Goal: Task Accomplishment & Management: Manage account settings

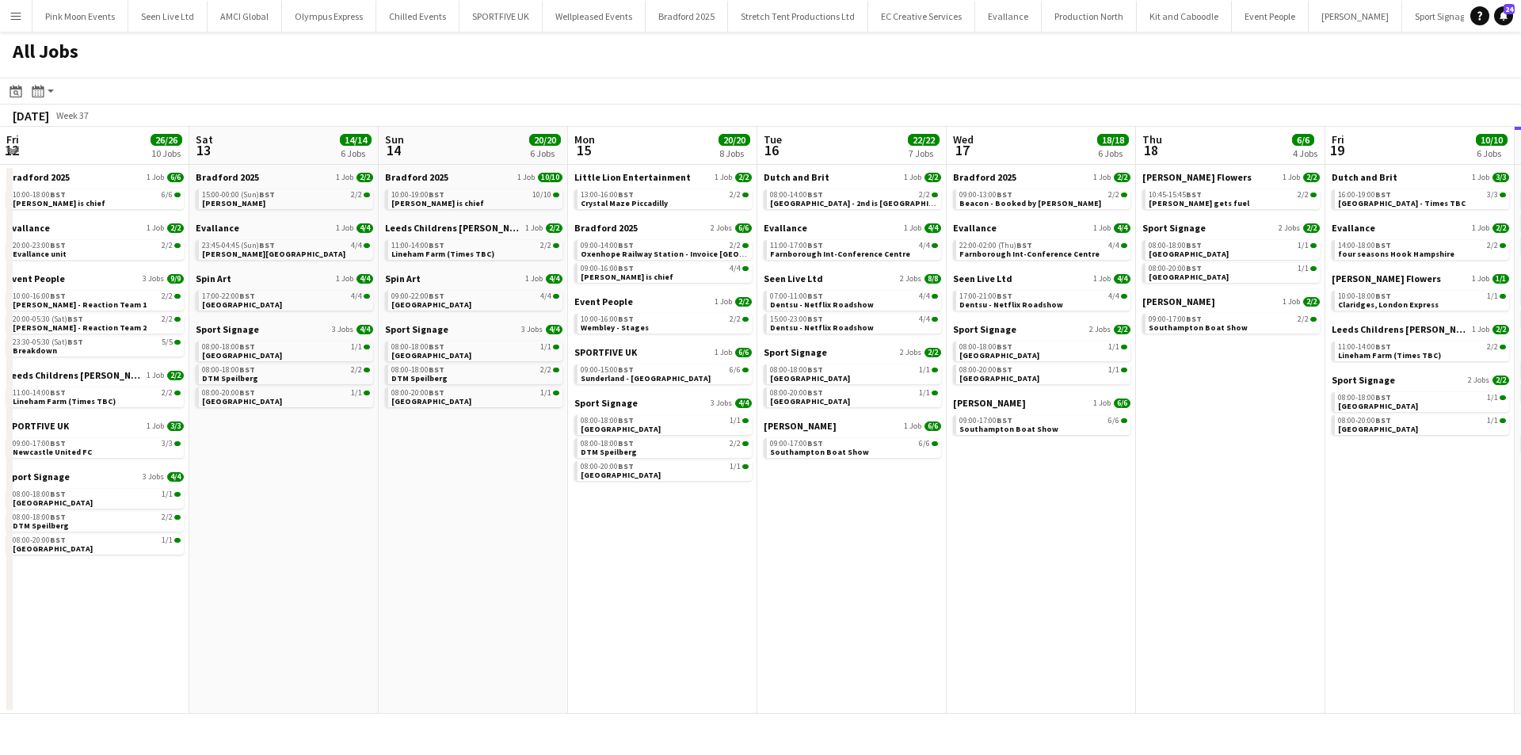
scroll to position [0, 396]
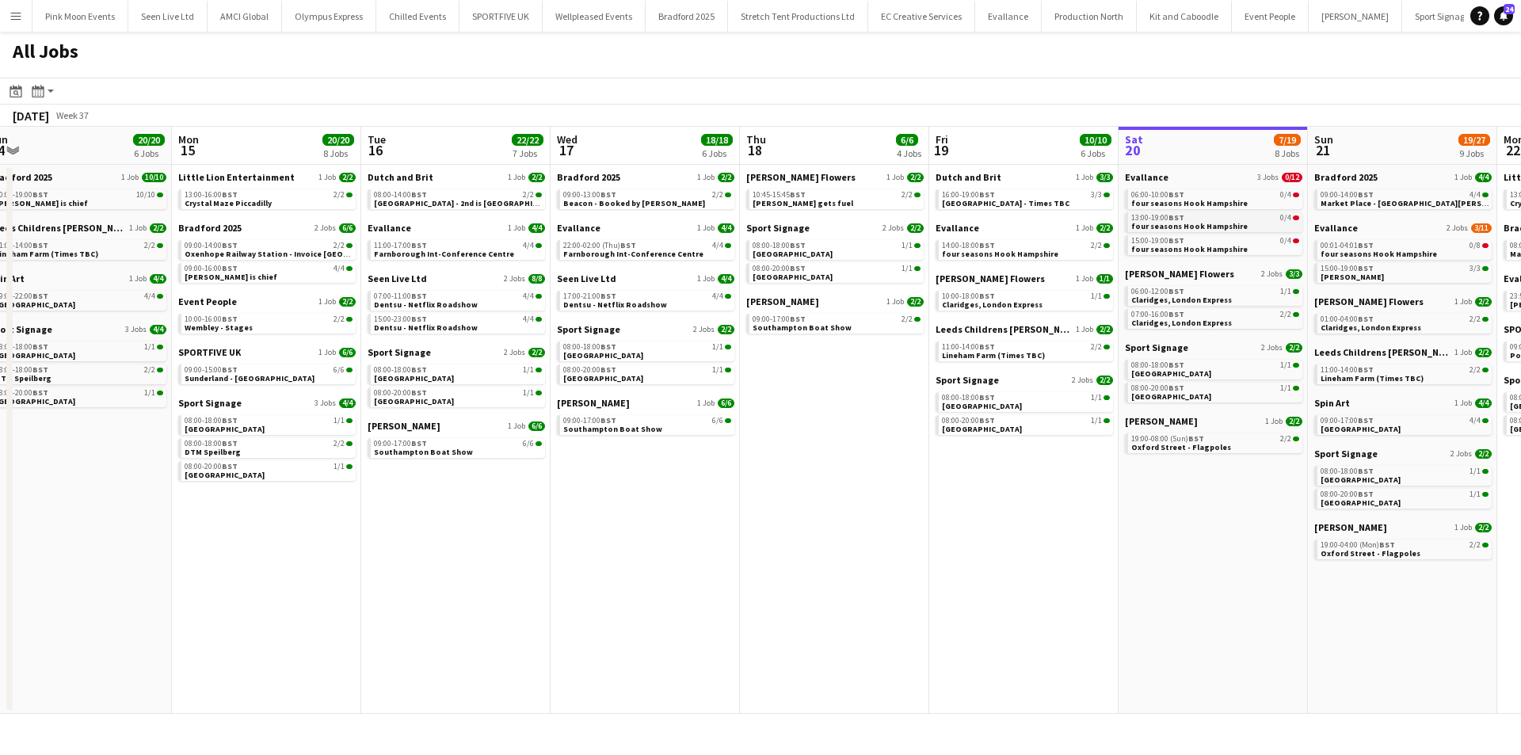
click at [1195, 224] on span "four seasons Hook Hampshire" at bounding box center [1189, 226] width 116 height 10
click at [269, 328] on link "10:00-16:00 BST 2/2 Wembley - Stages" at bounding box center [269, 323] width 168 height 18
click at [437, 450] on span "Southampton Boat Show" at bounding box center [423, 452] width 99 height 10
click at [1384, 627] on app-all-jobs "All Jobs Date picker SEP 2025 SEP 2025 Monday M Tuesday T Wednesday W Thursday …" at bounding box center [760, 373] width 1521 height 682
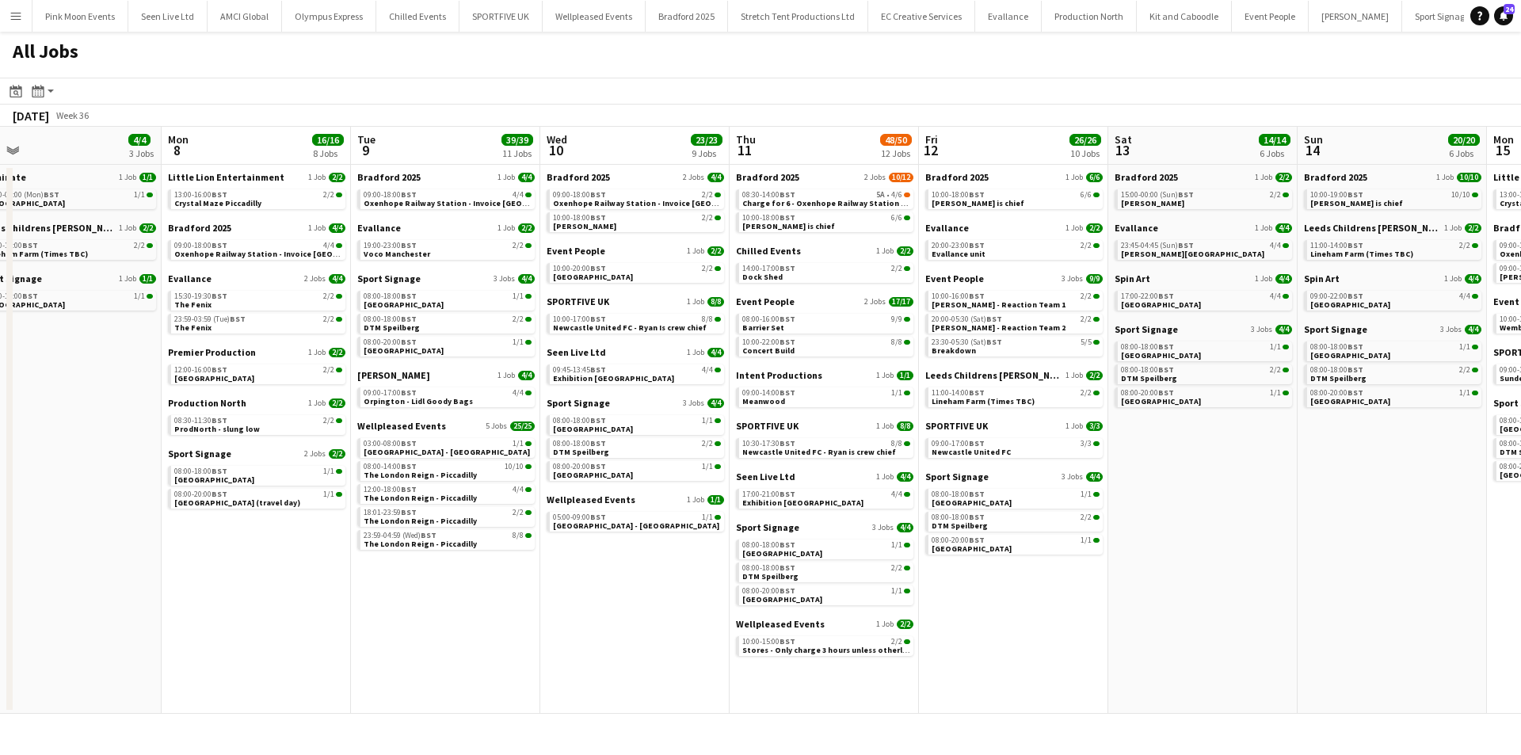
drag, startPoint x: 713, startPoint y: 626, endPoint x: 917, endPoint y: 620, distance: 204.5
click at [918, 620] on app-calendar-viewport "Fri 5 25/25 8 Jobs Sat 6 23/23 9 Jobs Sun 7 4/4 3 Jobs Mon 8 16/16 8 Jobs Tue 9…" at bounding box center [760, 420] width 1521 height 587
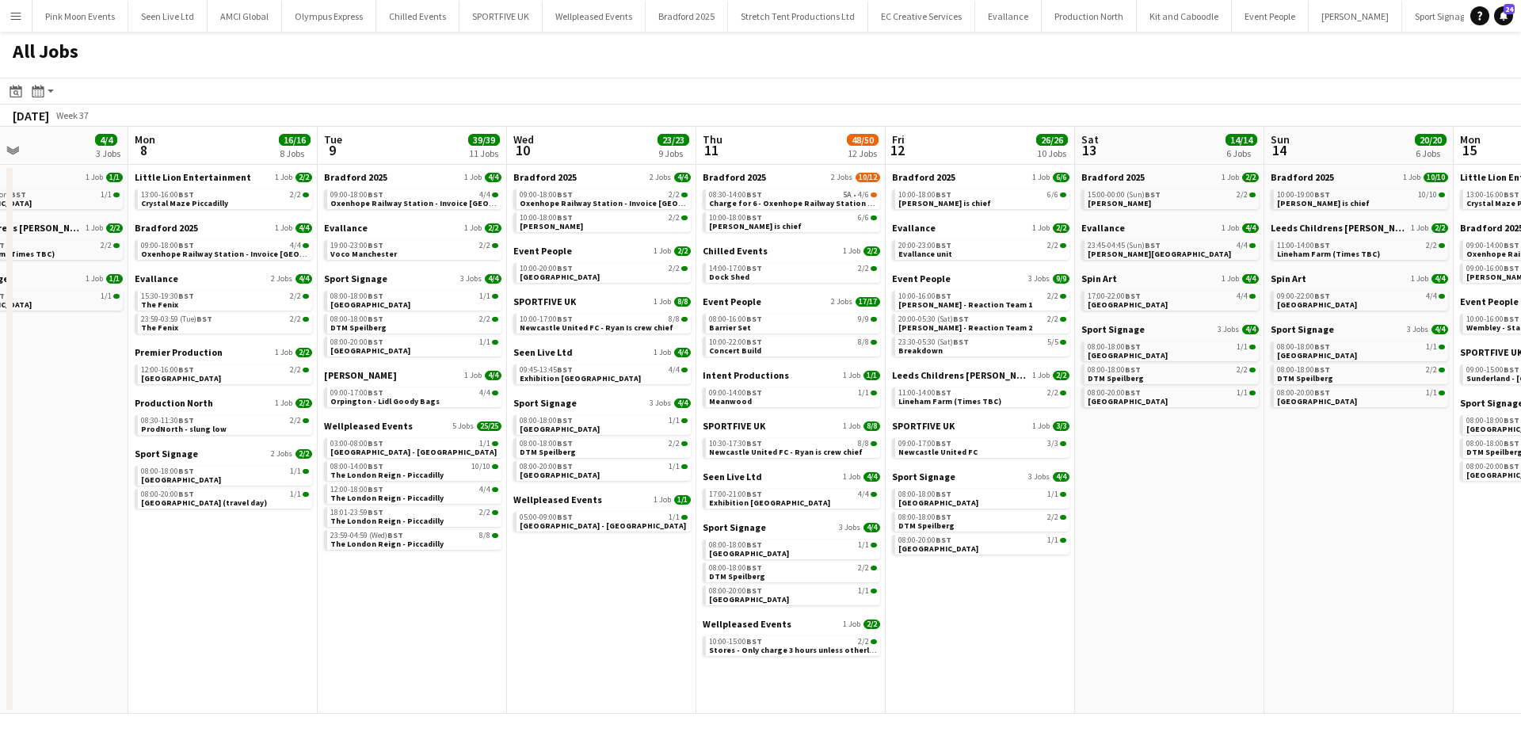
click at [640, 582] on app-all-jobs "All Jobs Date picker SEP 2025 SEP 2025 Monday M Tuesday T Wednesday W Thursday …" at bounding box center [760, 373] width 1521 height 682
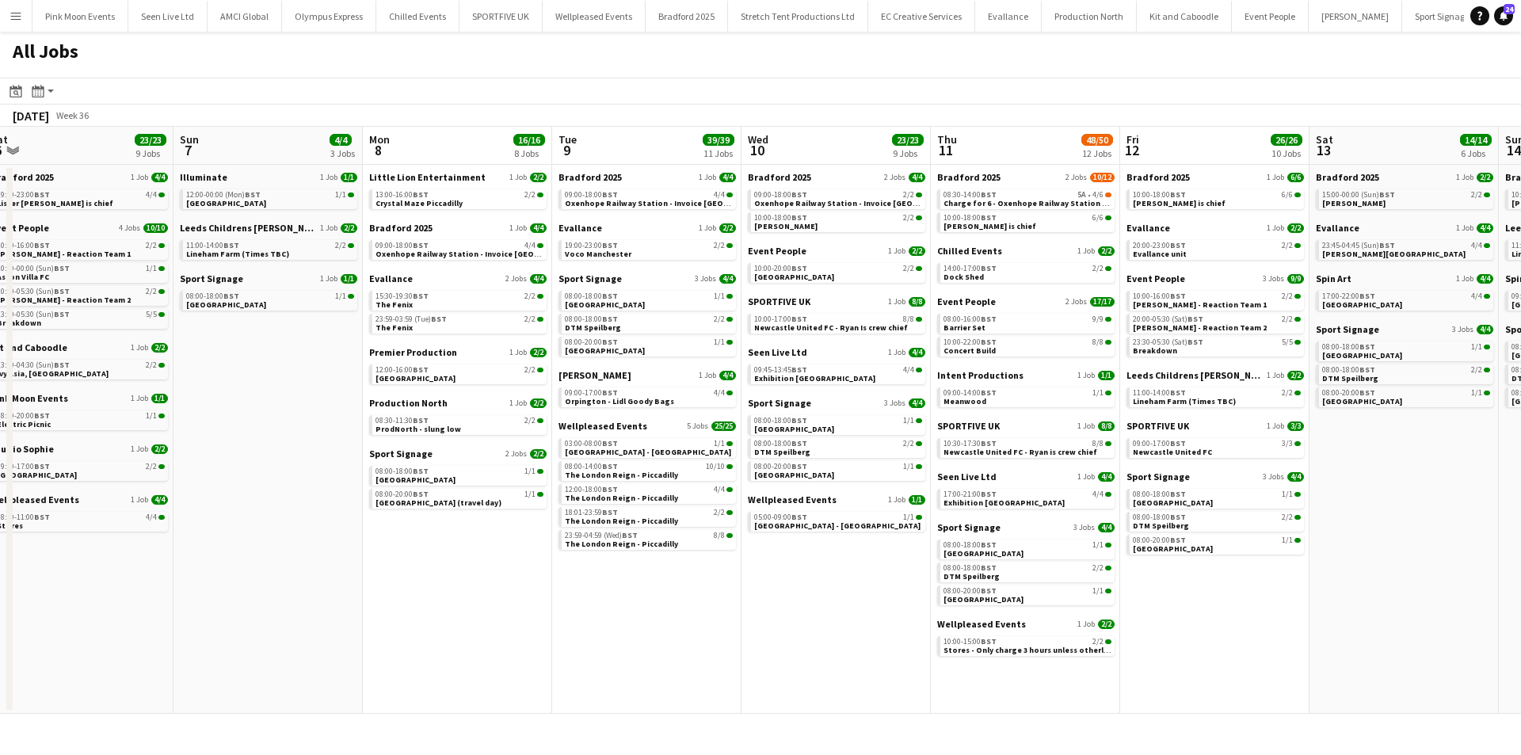
drag, startPoint x: 301, startPoint y: 596, endPoint x: 812, endPoint y: 581, distance: 511.2
click at [813, 581] on app-calendar-viewport "Thu 4 16/16 7 Jobs Fri 5 25/25 8 Jobs Sat 6 23/23 9 Jobs Sun 7 4/4 3 Jobs Mon 8…" at bounding box center [760, 420] width 1521 height 587
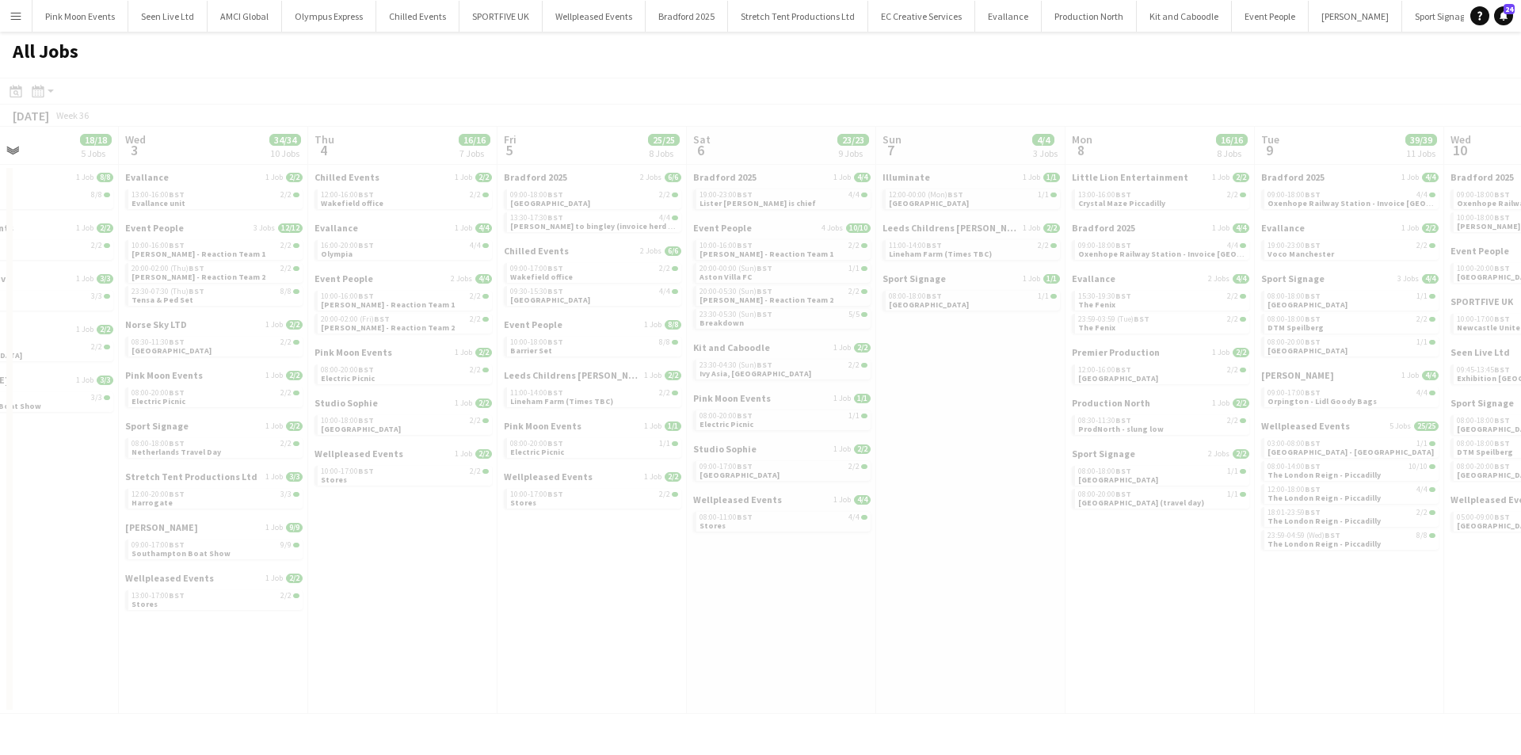
scroll to position [0, 392]
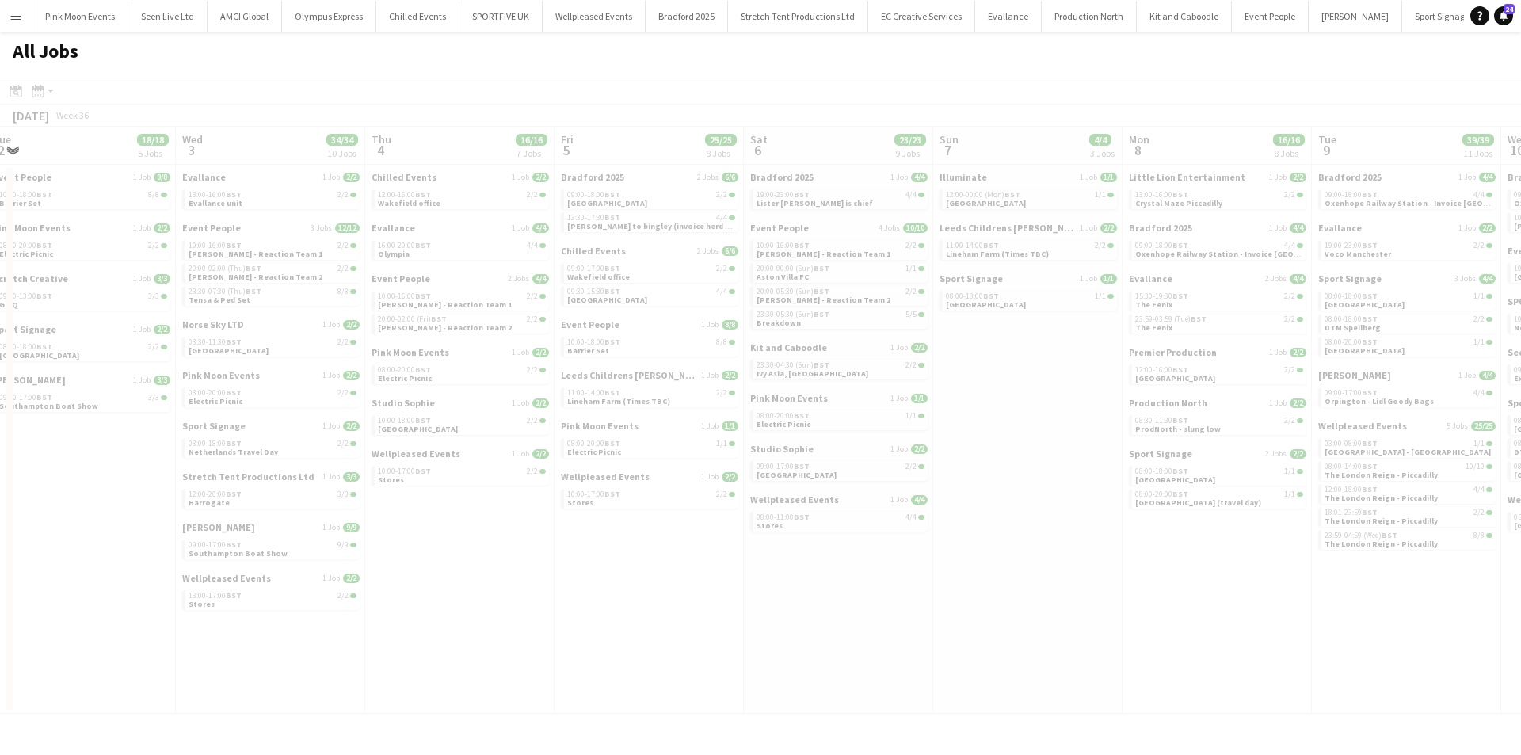
drag, startPoint x: 686, startPoint y: 638, endPoint x: 880, endPoint y: 636, distance: 194.1
click at [880, 636] on app-all-jobs "All Jobs Date picker SEP 2025 SEP 2025 Monday M Tuesday T Wednesday W Thursday …" at bounding box center [760, 373] width 1521 height 682
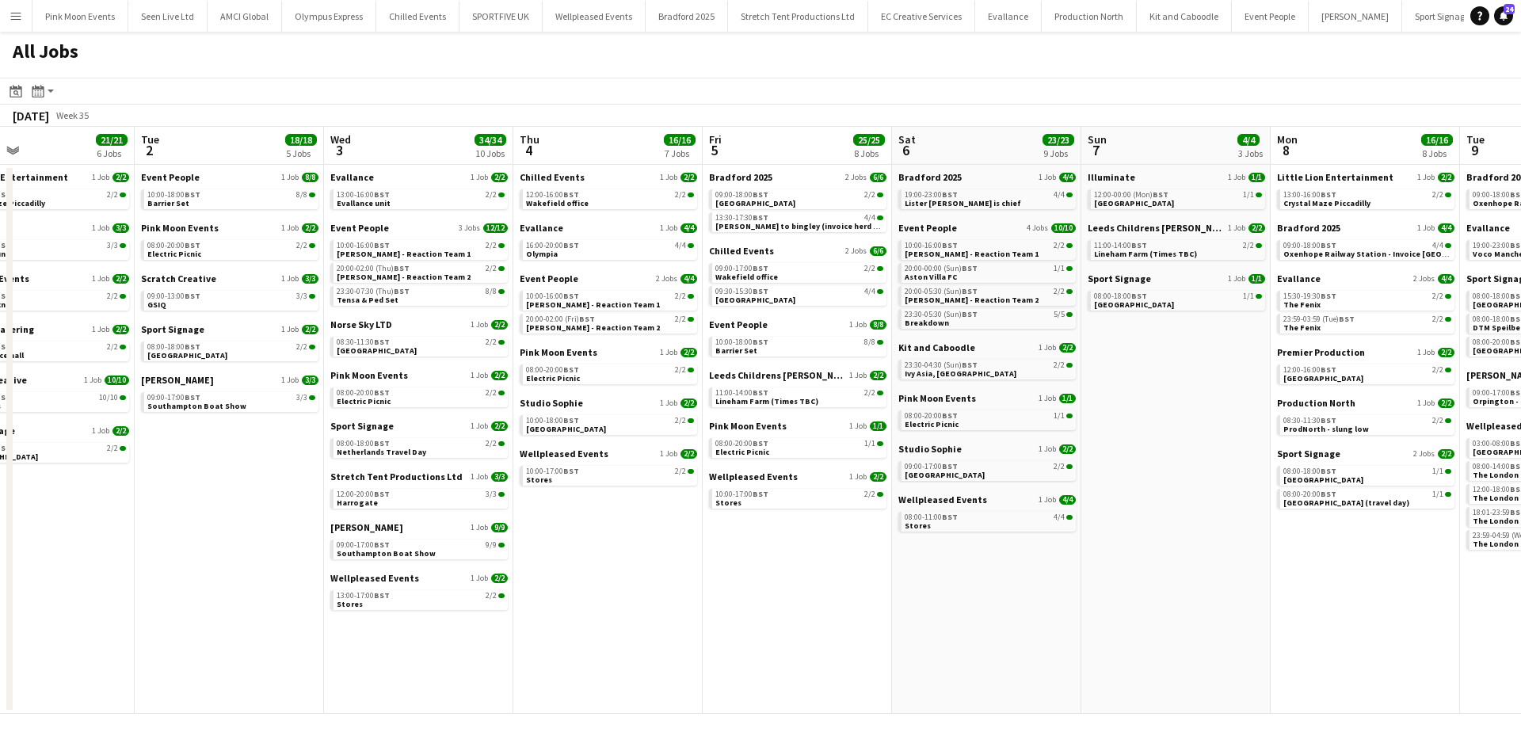
drag, startPoint x: 633, startPoint y: 650, endPoint x: 963, endPoint y: 639, distance: 330.5
click at [963, 639] on app-calendar-viewport "Sat 30 36/36 10 Jobs Sun 31 20/20 8 Jobs Mon 1 21/21 6 Jobs Tue 2 18/18 5 Jobs …" at bounding box center [760, 420] width 1521 height 587
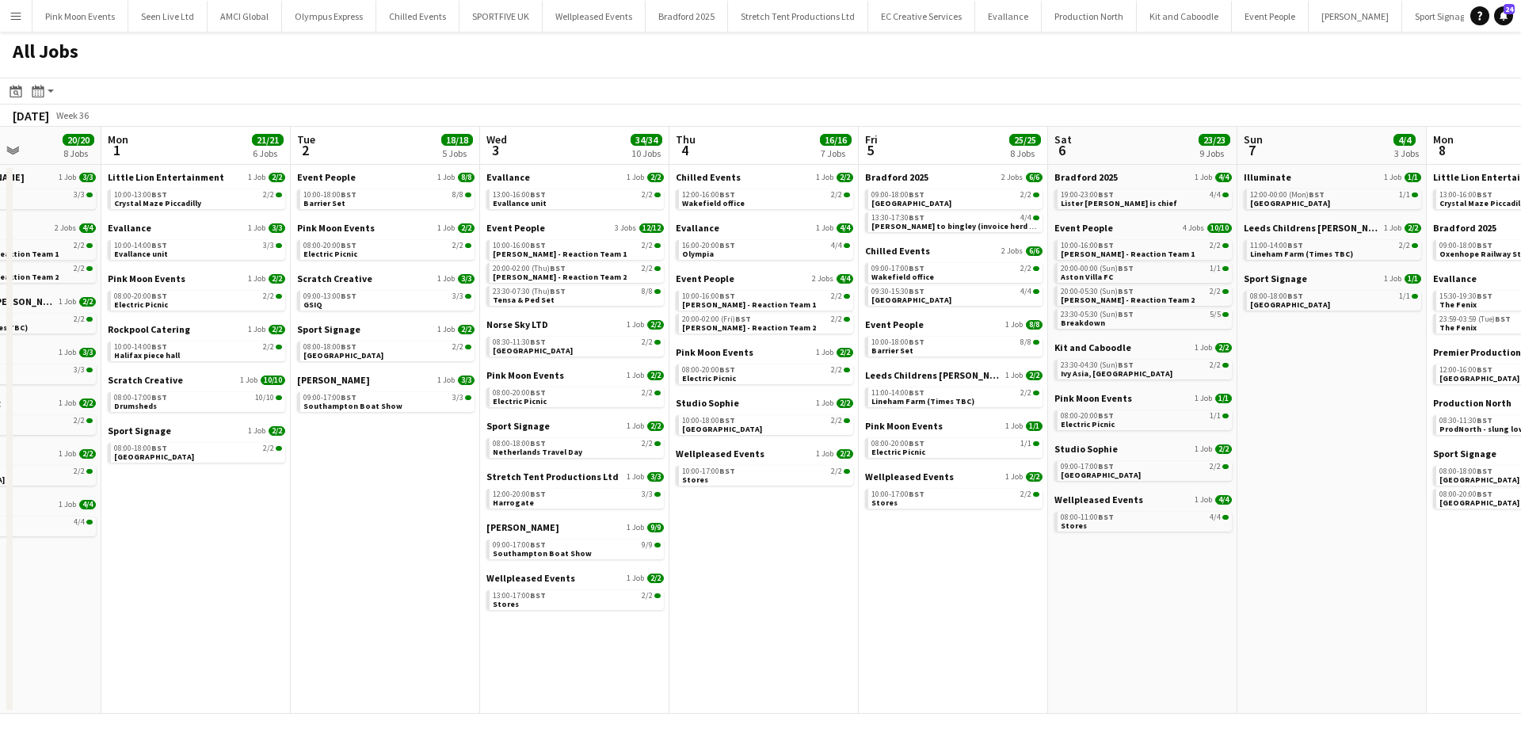
click at [1520, 605] on app-all-jobs "All Jobs Date picker SEP 2025 SEP 2025 Monday M Tuesday T Wednesday W Thursday …" at bounding box center [760, 373] width 1521 height 682
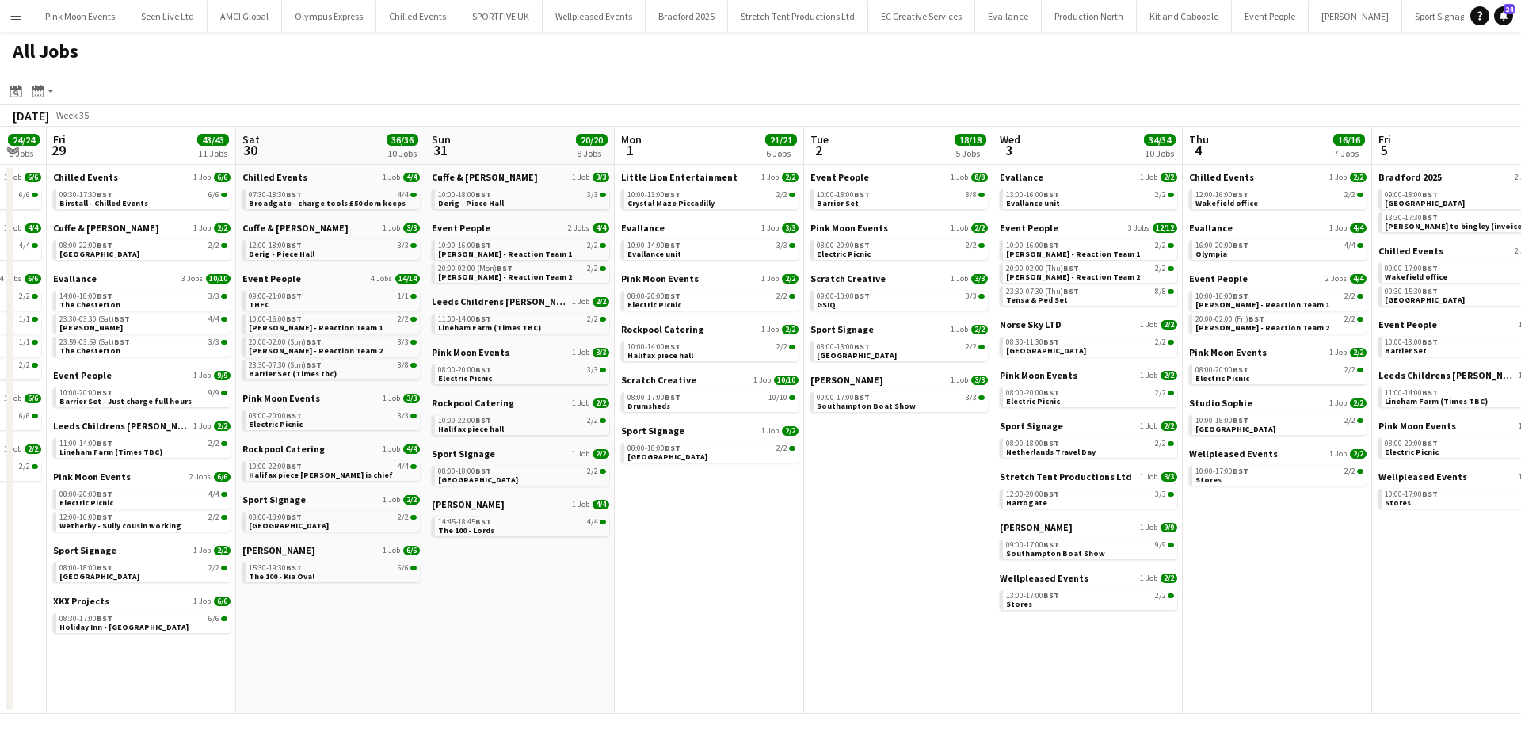
drag, startPoint x: 553, startPoint y: 599, endPoint x: 650, endPoint y: 592, distance: 96.9
click at [697, 573] on app-calendar-viewport "Wed 27 18/18 7 Jobs Thu 28 24/24 8 Jobs Fri 29 43/43 11 Jobs Sat 30 36/36 10 Jo…" at bounding box center [760, 420] width 1521 height 587
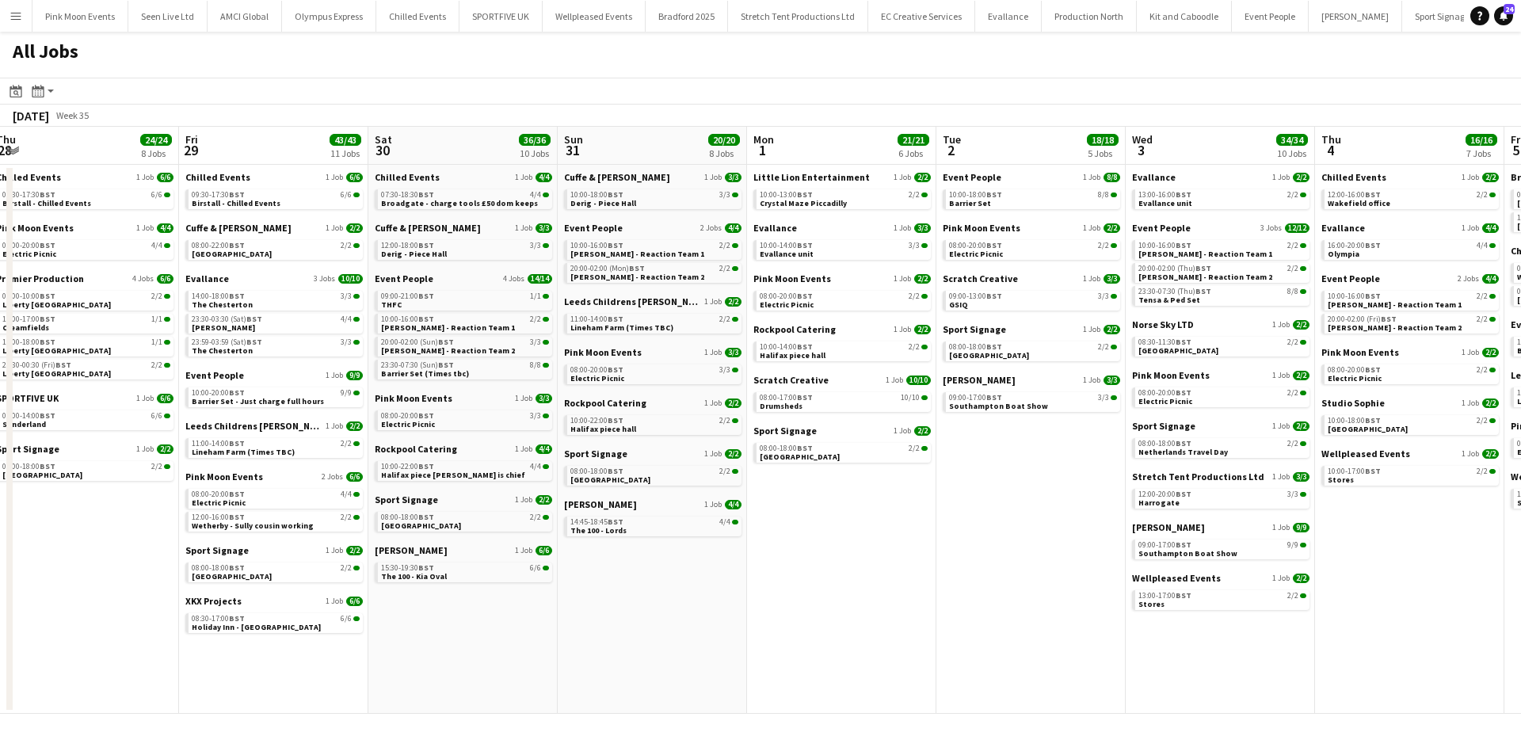
scroll to position [0, 368]
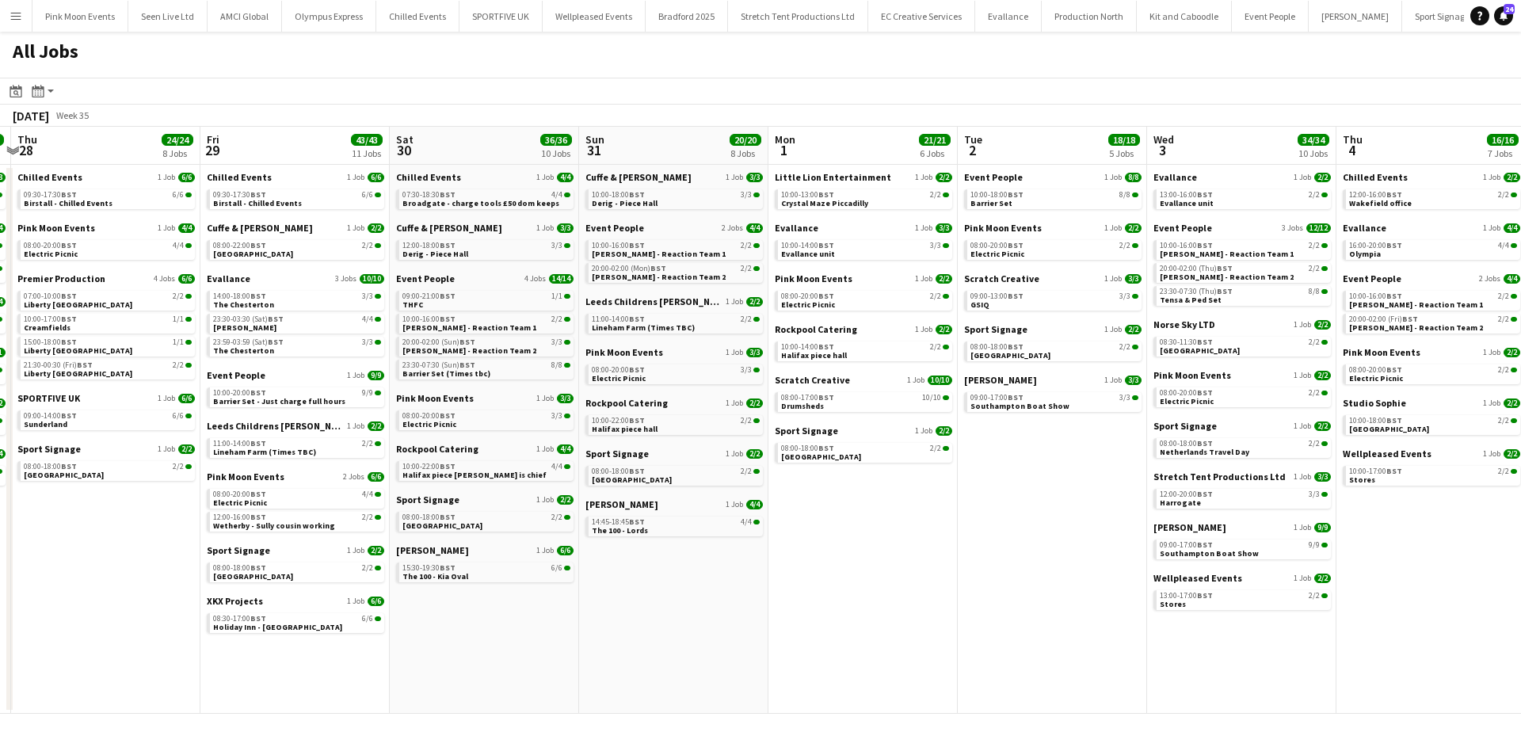
drag, startPoint x: 677, startPoint y: 595, endPoint x: 776, endPoint y: 597, distance: 99.8
click at [776, 597] on app-calendar-viewport "Tue 26 36/36 11 Jobs Wed 27 18/18 7 Jobs Thu 28 24/24 8 Jobs Fri 29 43/43 11 Jo…" at bounding box center [760, 420] width 1521 height 587
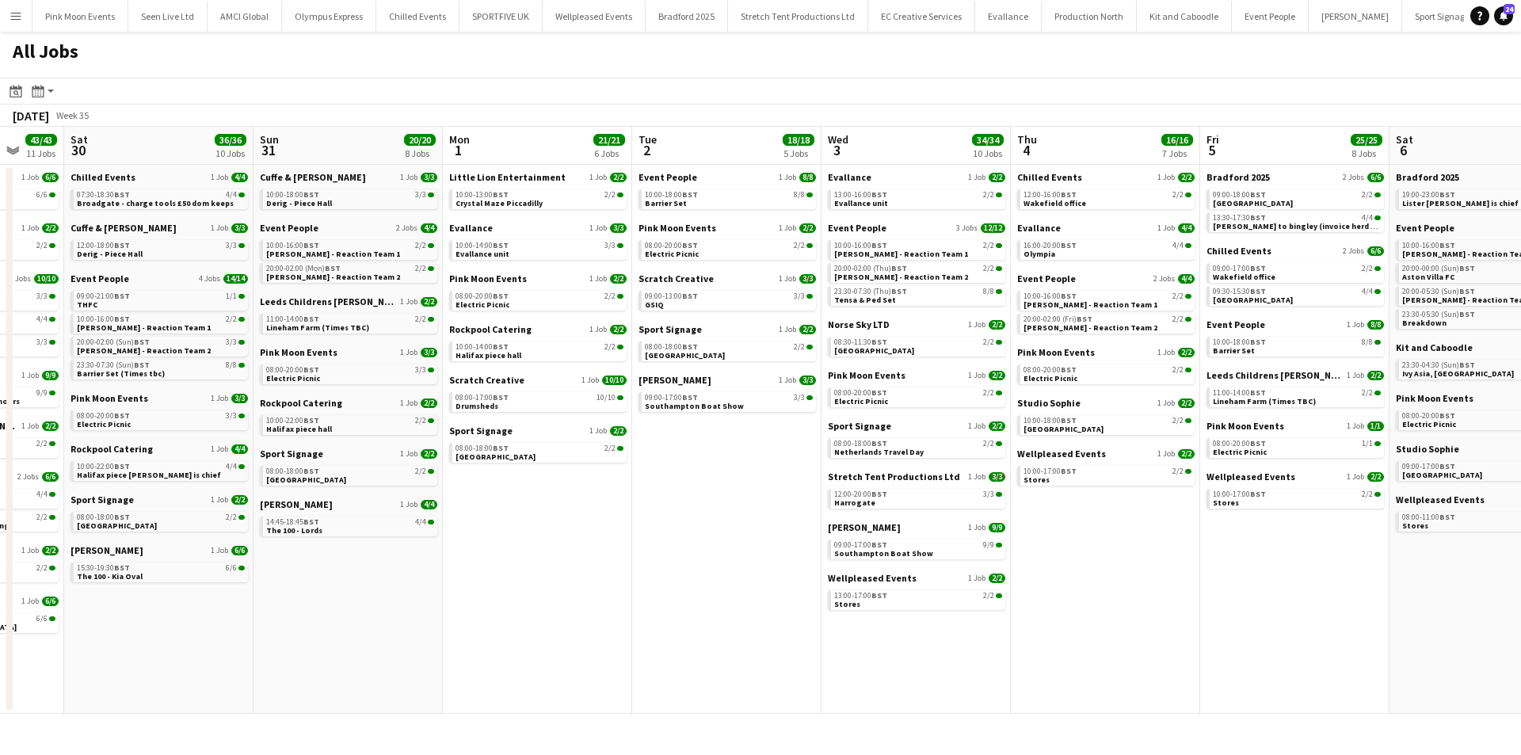
click at [504, 610] on app-calendar-viewport "Tue 26 36/36 11 Jobs Wed 27 18/18 7 Jobs Thu 28 24/24 8 Jobs Fri 29 43/43 11 Jo…" at bounding box center [760, 420] width 1521 height 587
drag, startPoint x: 756, startPoint y: 605, endPoint x: 740, endPoint y: 607, distance: 15.9
click at [740, 607] on app-calendar-viewport "Tue 26 36/36 11 Jobs Wed 27 18/18 7 Jobs Thu 28 24/24 8 Jobs Fri 29 43/43 11 Jo…" at bounding box center [760, 420] width 1521 height 587
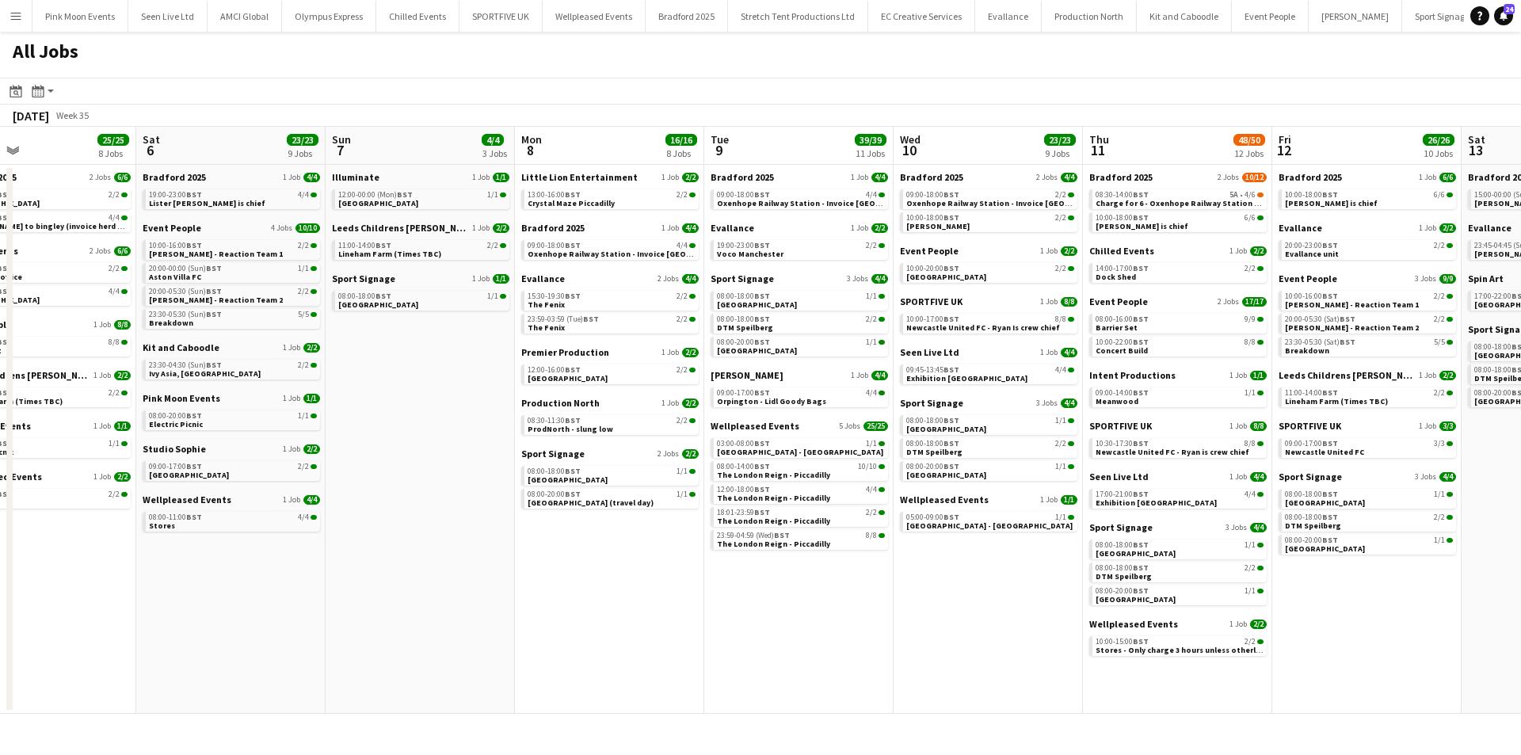
drag, startPoint x: 495, startPoint y: 562, endPoint x: 431, endPoint y: 565, distance: 64.2
click at [431, 565] on app-calendar-viewport "Tue 2 18/18 5 Jobs Wed 3 34/34 10 Jobs Thu 4 16/16 7 Jobs Fri 5 25/25 8 Jobs Sa…" at bounding box center [760, 420] width 1521 height 587
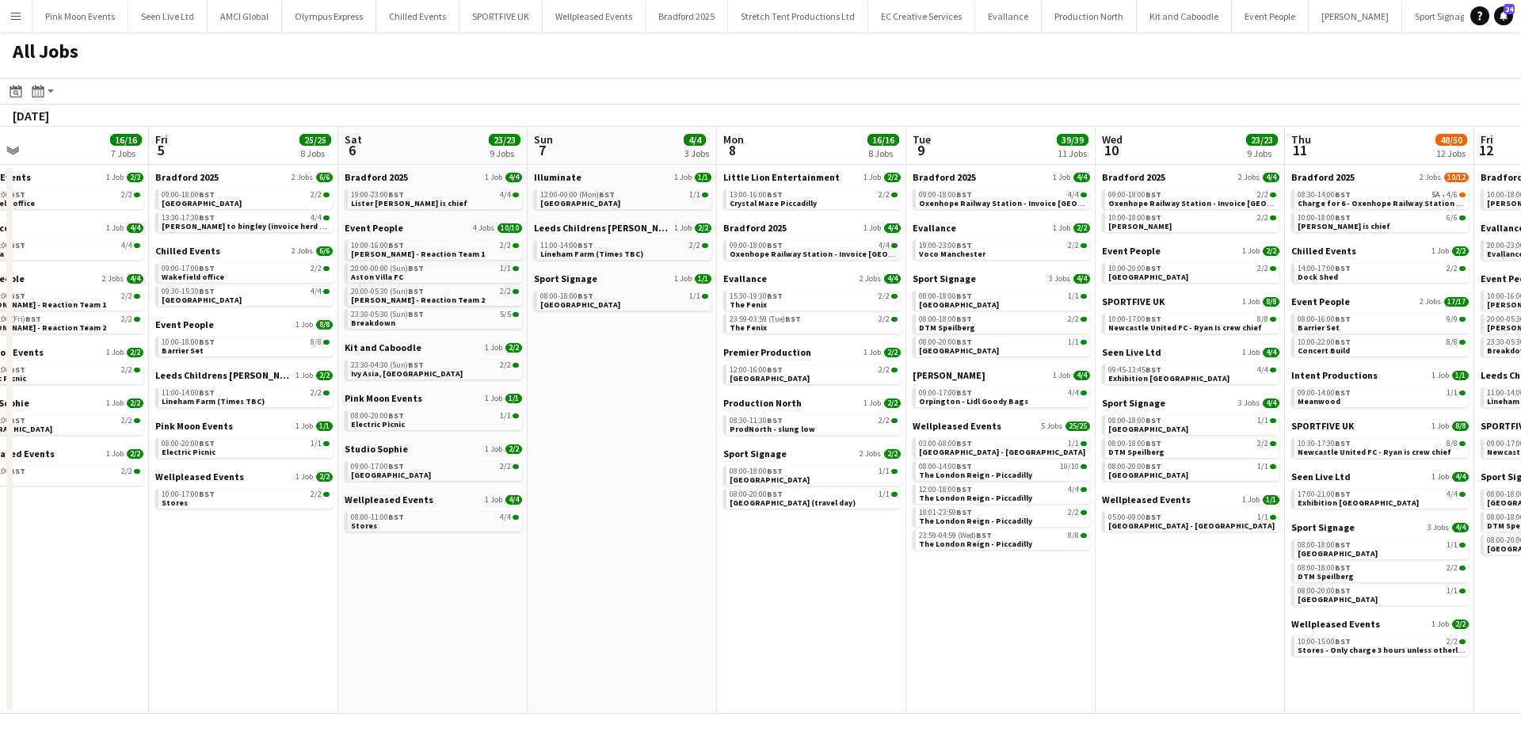
drag, startPoint x: 513, startPoint y: 559, endPoint x: 417, endPoint y: 558, distance: 95.1
click at [407, 560] on app-calendar-viewport "Tue 2 18/18 5 Jobs Wed 3 34/34 10 Jobs Thu 4 16/16 7 Jobs Fri 5 25/25 8 Jobs Sa…" at bounding box center [760, 420] width 1521 height 587
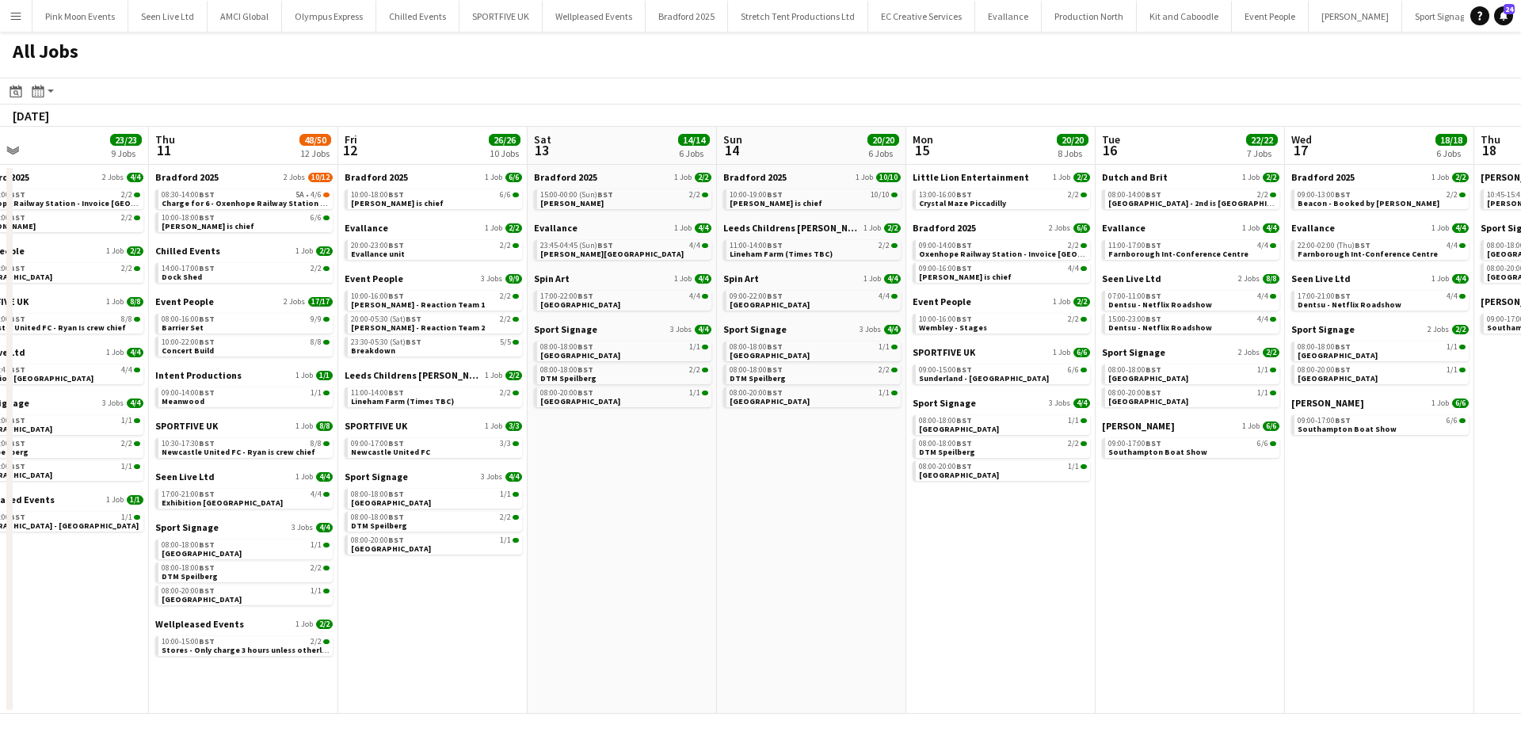
scroll to position [0, 593]
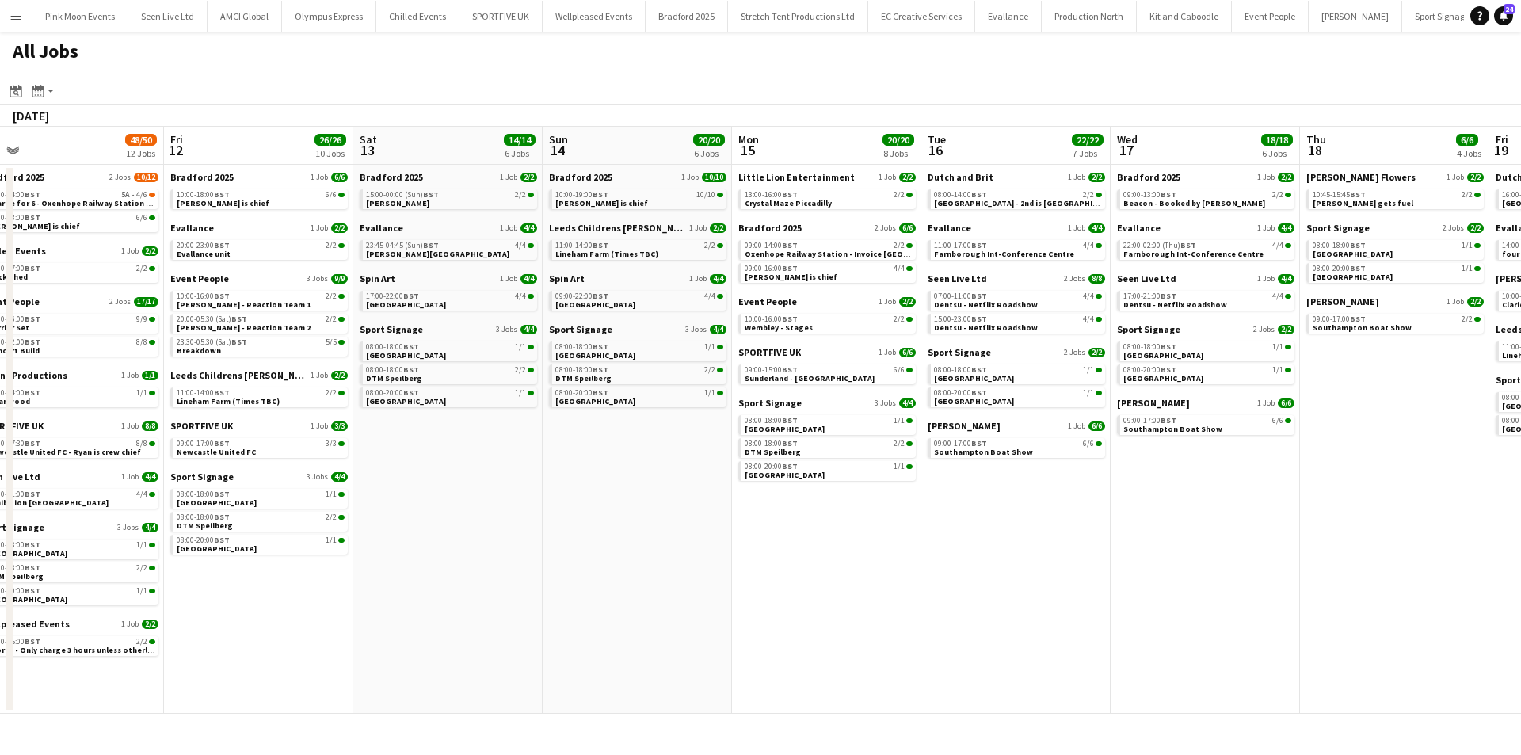
drag, startPoint x: 1248, startPoint y: 555, endPoint x: 186, endPoint y: 570, distance: 1061.7
click at [127, 574] on app-calendar-viewport "Mon 8 16/16 8 Jobs Tue 9 39/39 11 Jobs Wed 10 23/23 9 Jobs Thu 11 48/50 12 Jobs…" at bounding box center [760, 420] width 1521 height 587
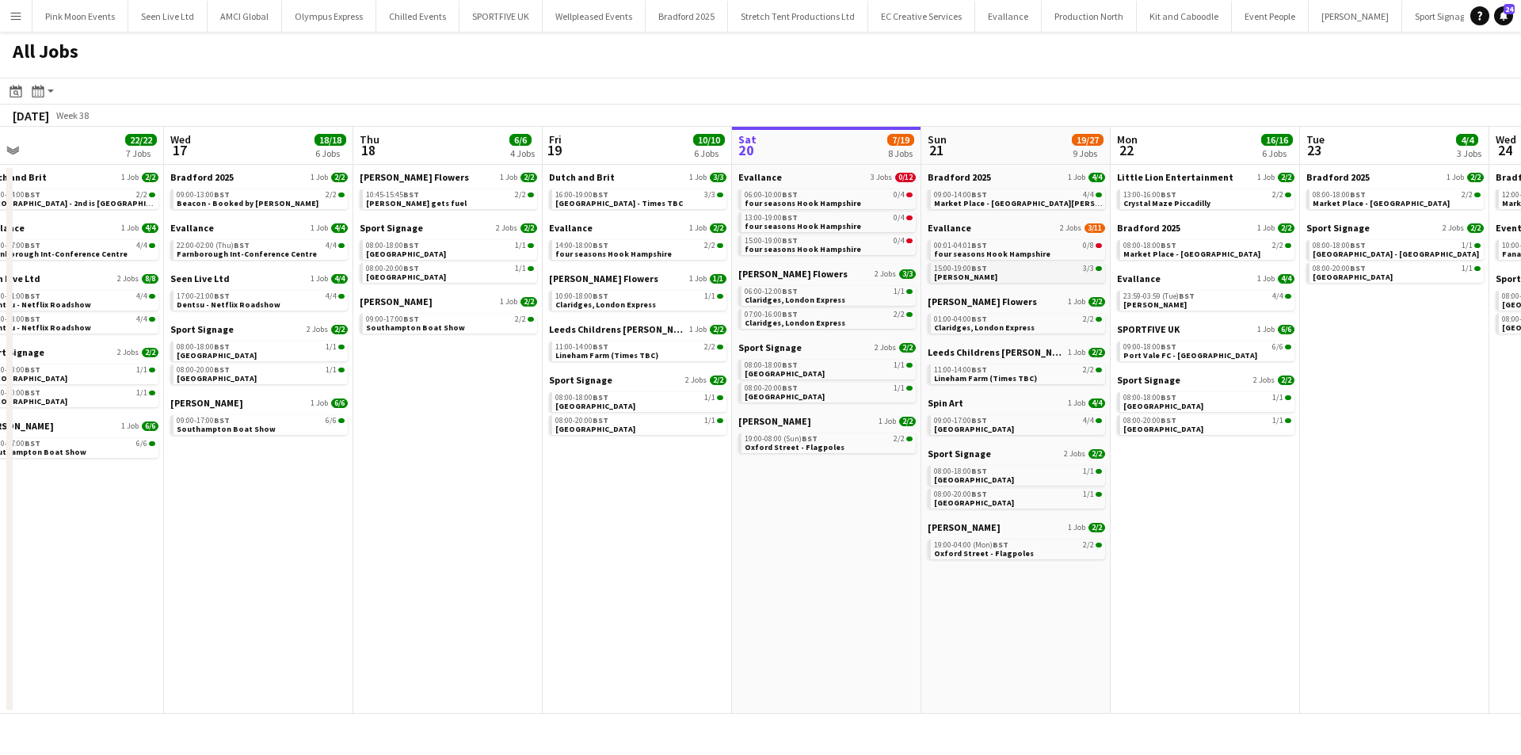
click at [989, 273] on link "15:00-19:00 BST 3/3 Grantley Hall" at bounding box center [1018, 272] width 168 height 18
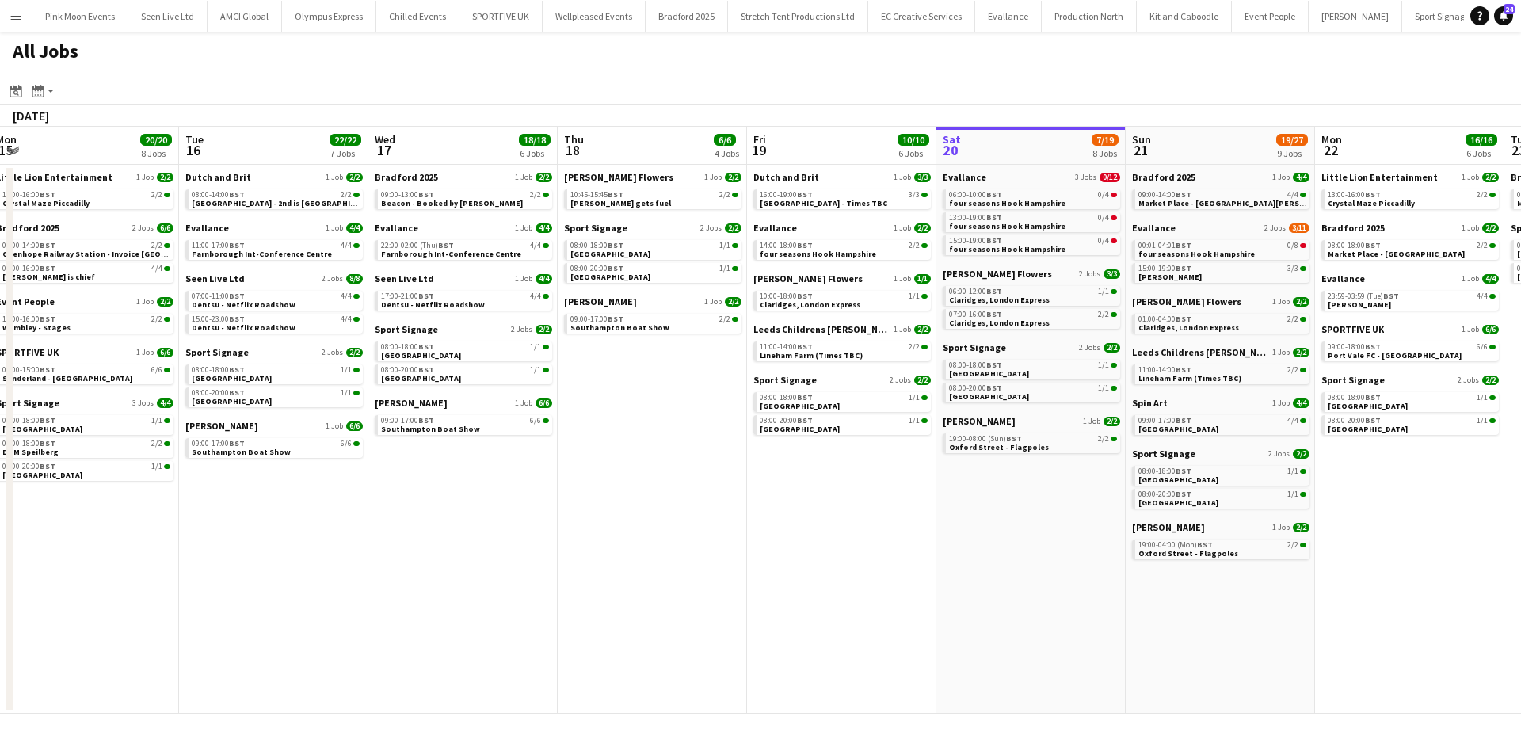
drag, startPoint x: 393, startPoint y: 633, endPoint x: 772, endPoint y: 557, distance: 387.0
click at [772, 557] on app-calendar-viewport "Sat 13 14/14 6 Jobs Sun 14 20/20 6 Jobs Mon 15 20/20 8 Jobs Tue 16 22/22 7 Jobs…" at bounding box center [760, 420] width 1521 height 587
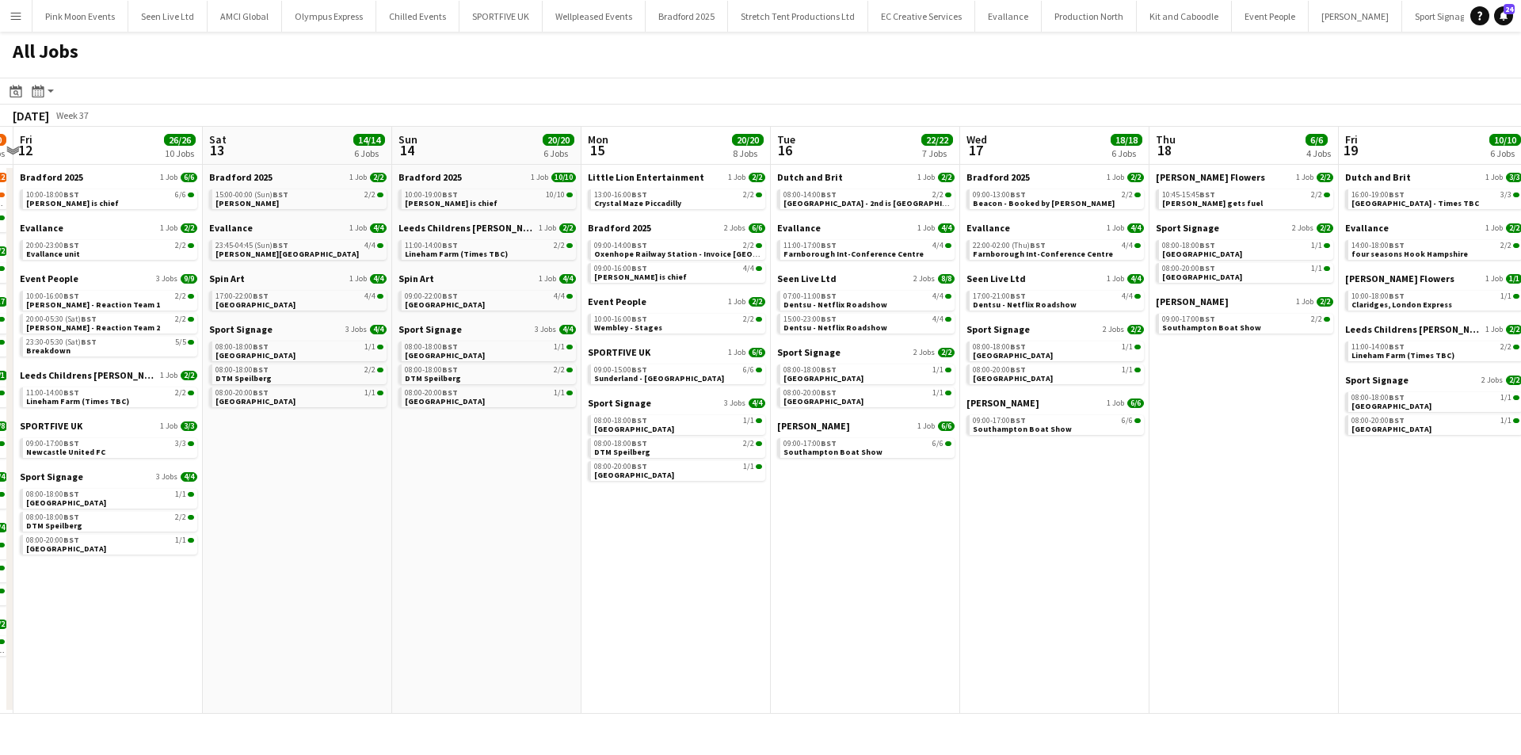
drag, startPoint x: 654, startPoint y: 509, endPoint x: 1006, endPoint y: 491, distance: 352.2
click at [1005, 492] on app-calendar-viewport "Wed 10 23/23 9 Jobs Thu 11 48/50 12 Jobs Fri 12 26/26 10 Jobs Sat 13 14/14 6 Jo…" at bounding box center [760, 420] width 1521 height 587
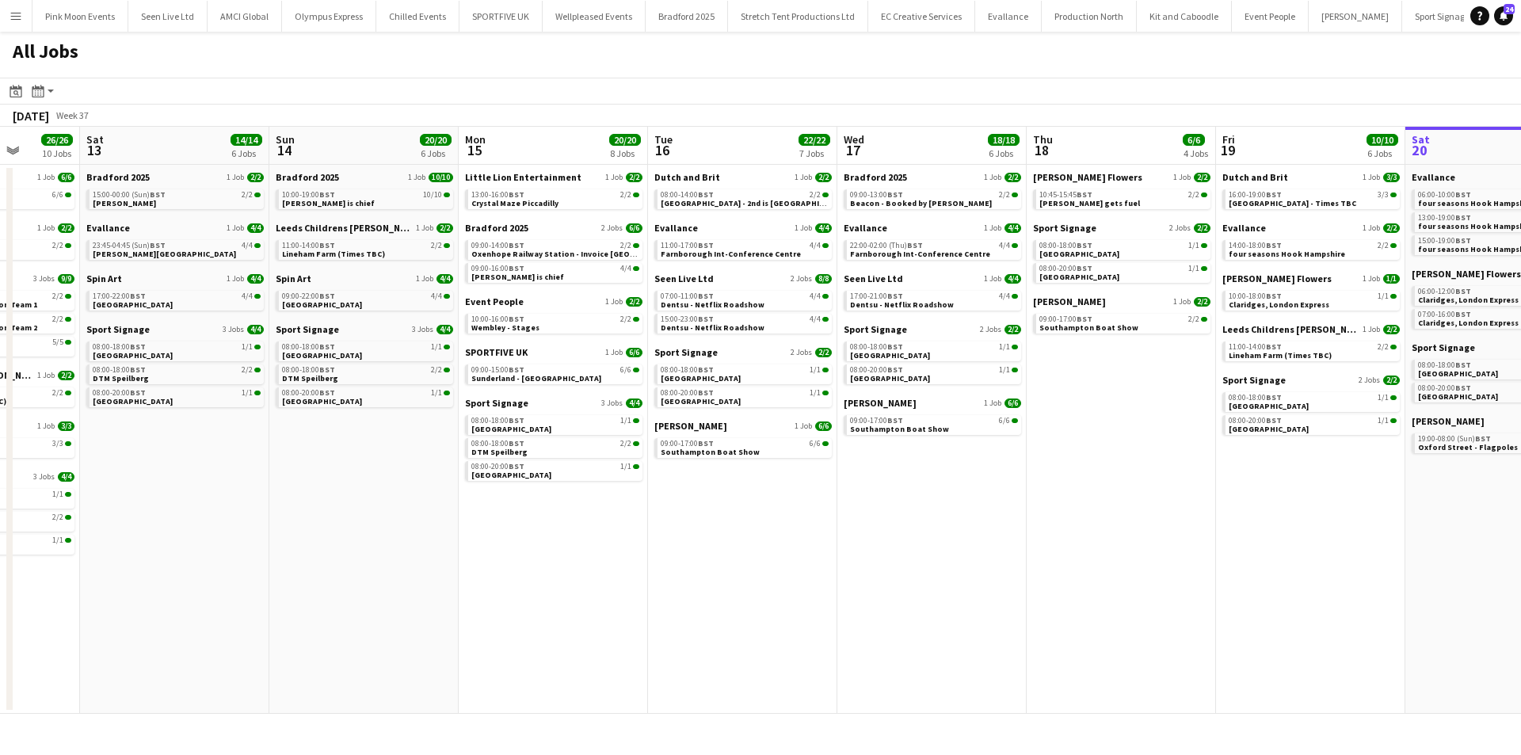
drag, startPoint x: 225, startPoint y: 433, endPoint x: 350, endPoint y: 450, distance: 126.3
click at [350, 450] on app-calendar-viewport "Wed 10 23/23 9 Jobs Thu 11 48/50 12 Jobs Fri 12 26/26 10 Jobs Sat 13 14/14 6 Jo…" at bounding box center [760, 420] width 1521 height 587
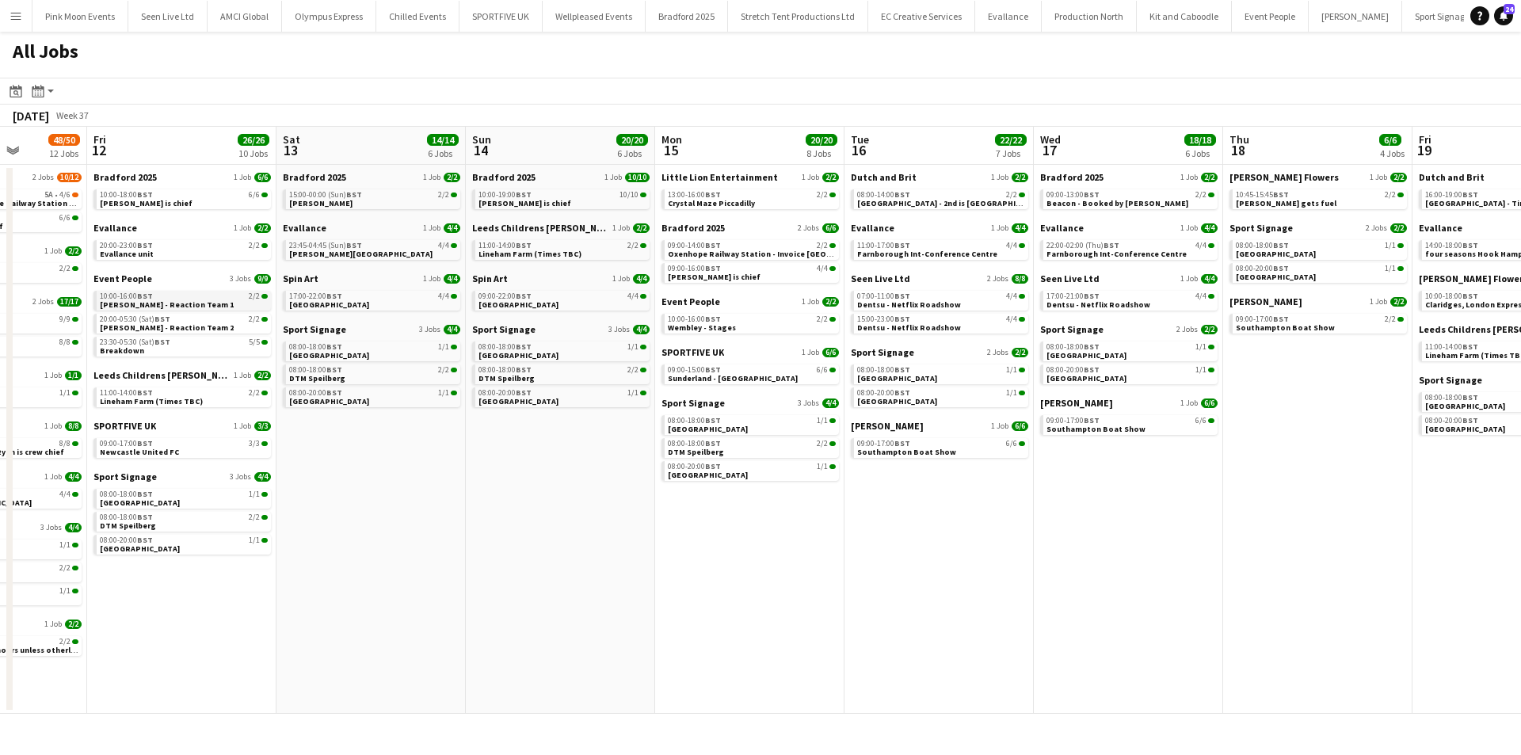
click at [173, 302] on span "[PERSON_NAME] - Reaction Team 1" at bounding box center [167, 304] width 134 height 10
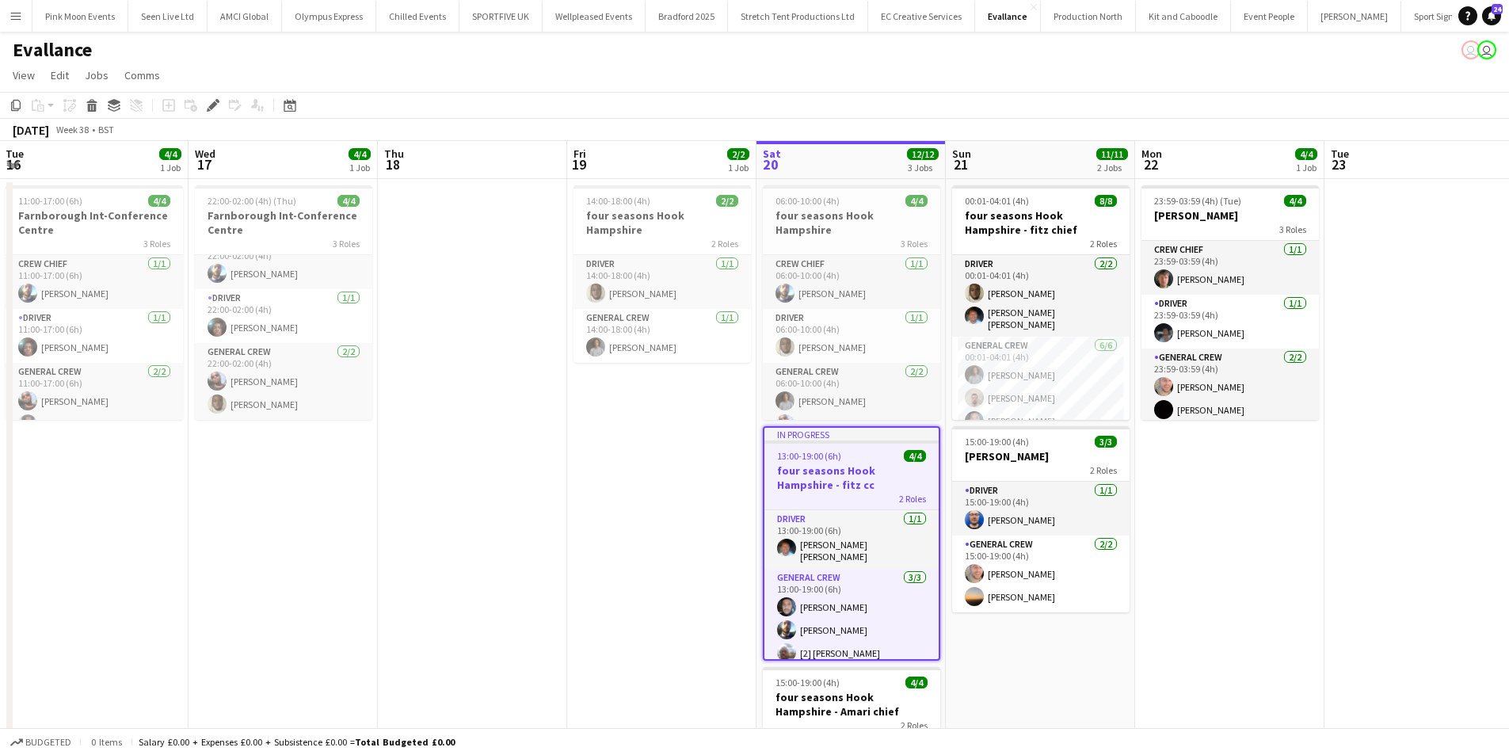
scroll to position [0, 488]
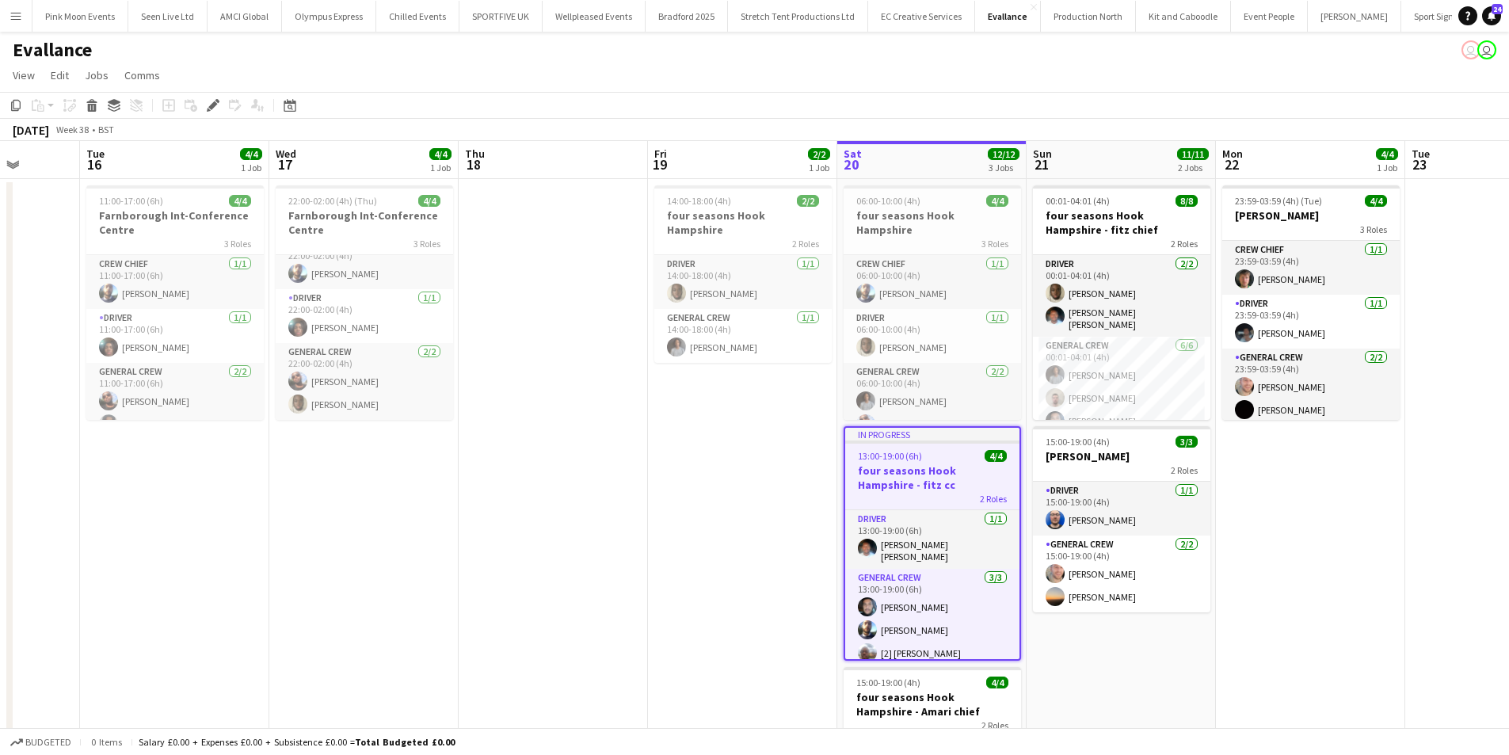
drag, startPoint x: 261, startPoint y: 612, endPoint x: 508, endPoint y: 591, distance: 247.3
click at [508, 591] on app-calendar-viewport "Sat 13 4/4 1 Job Sun 14 Mon 15 Tue 16 4/4 1 Job Wed 17 4/4 1 Job Thu 18 Fri 19 …" at bounding box center [754, 532] width 1509 height 783
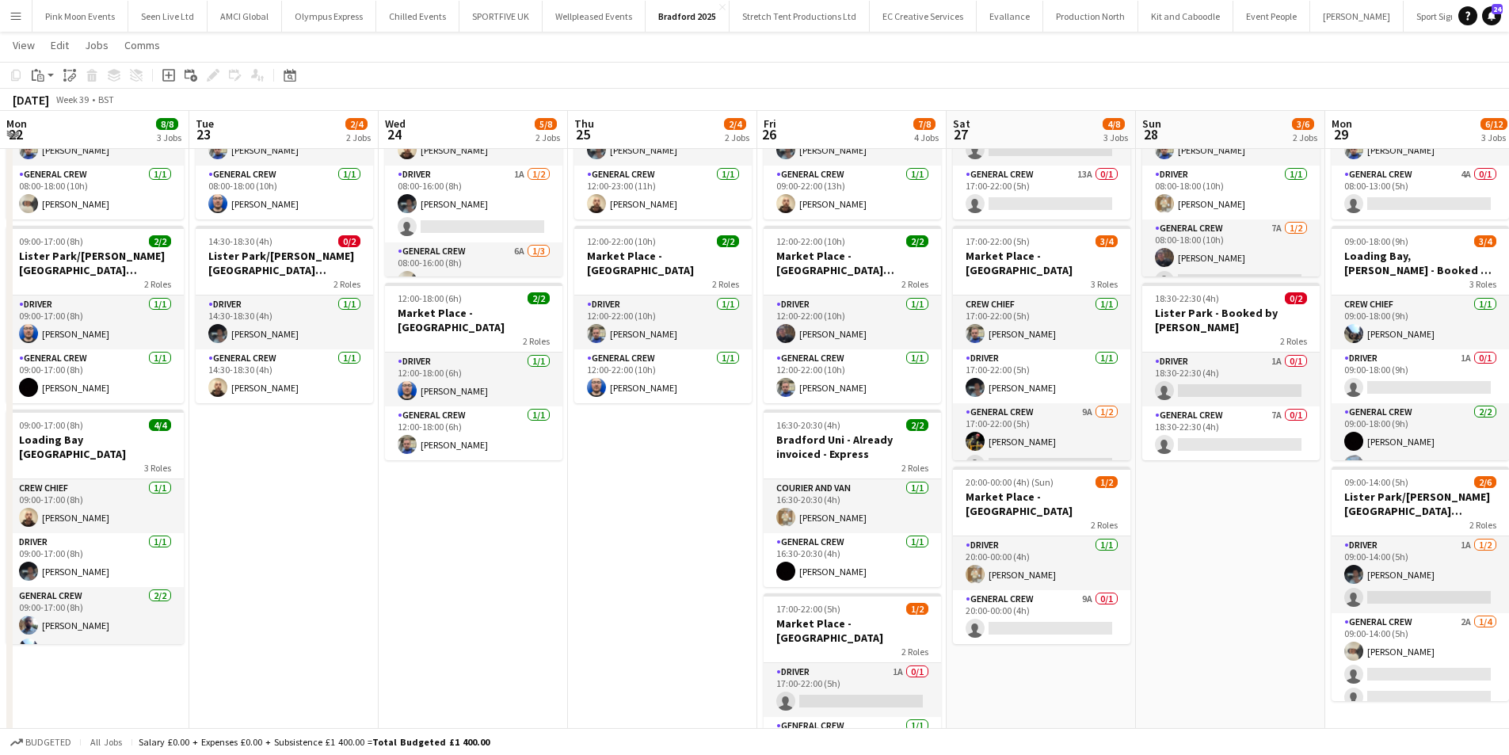
scroll to position [51, 0]
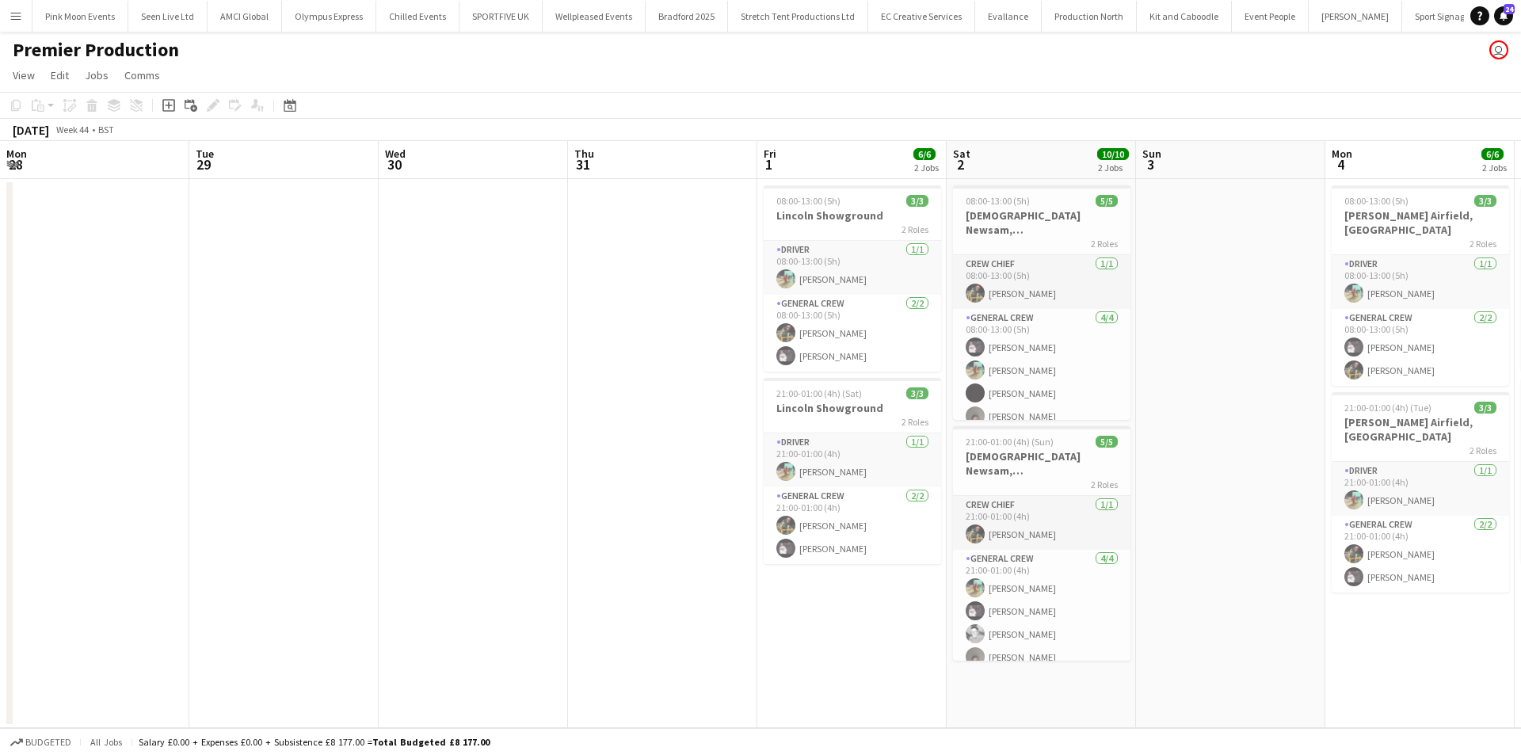
scroll to position [0, 443]
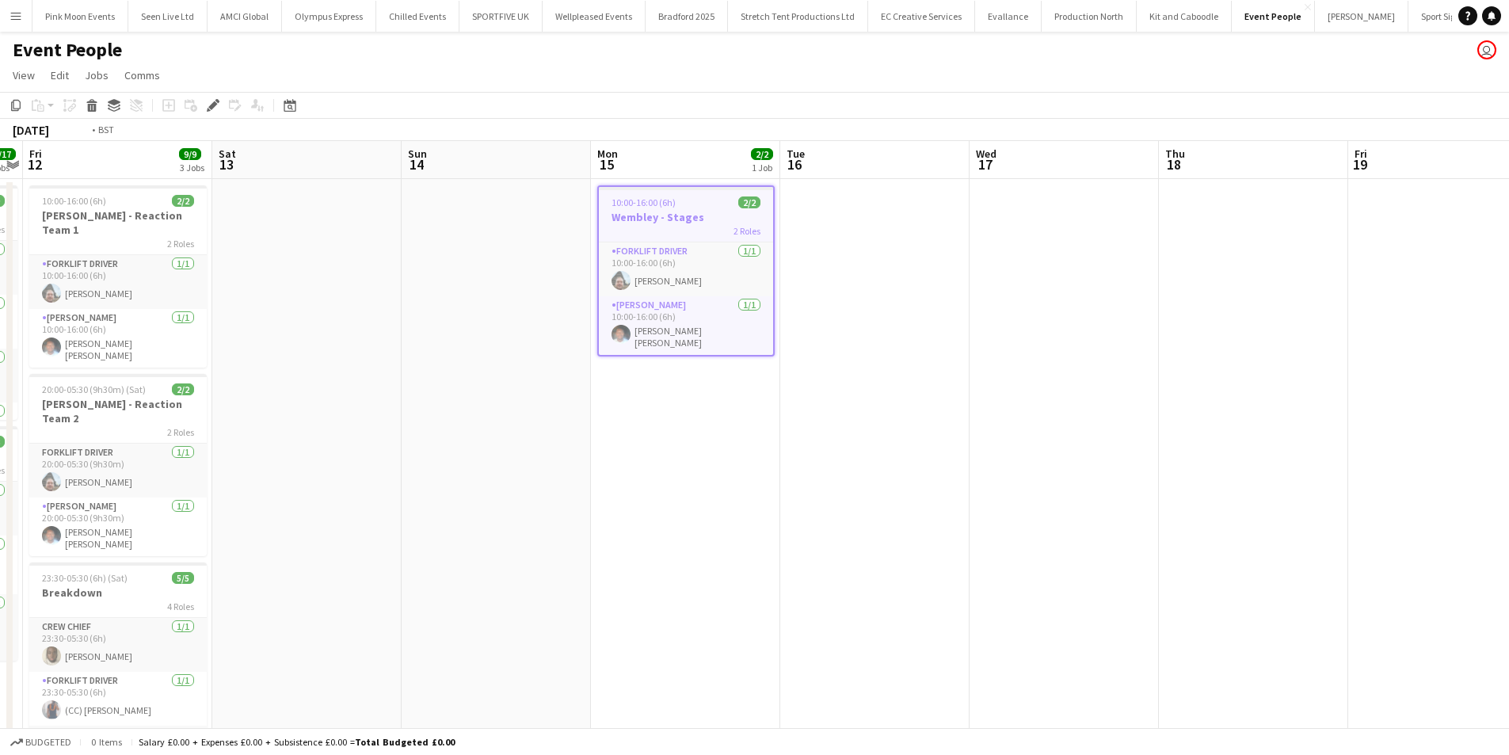
scroll to position [0, 347]
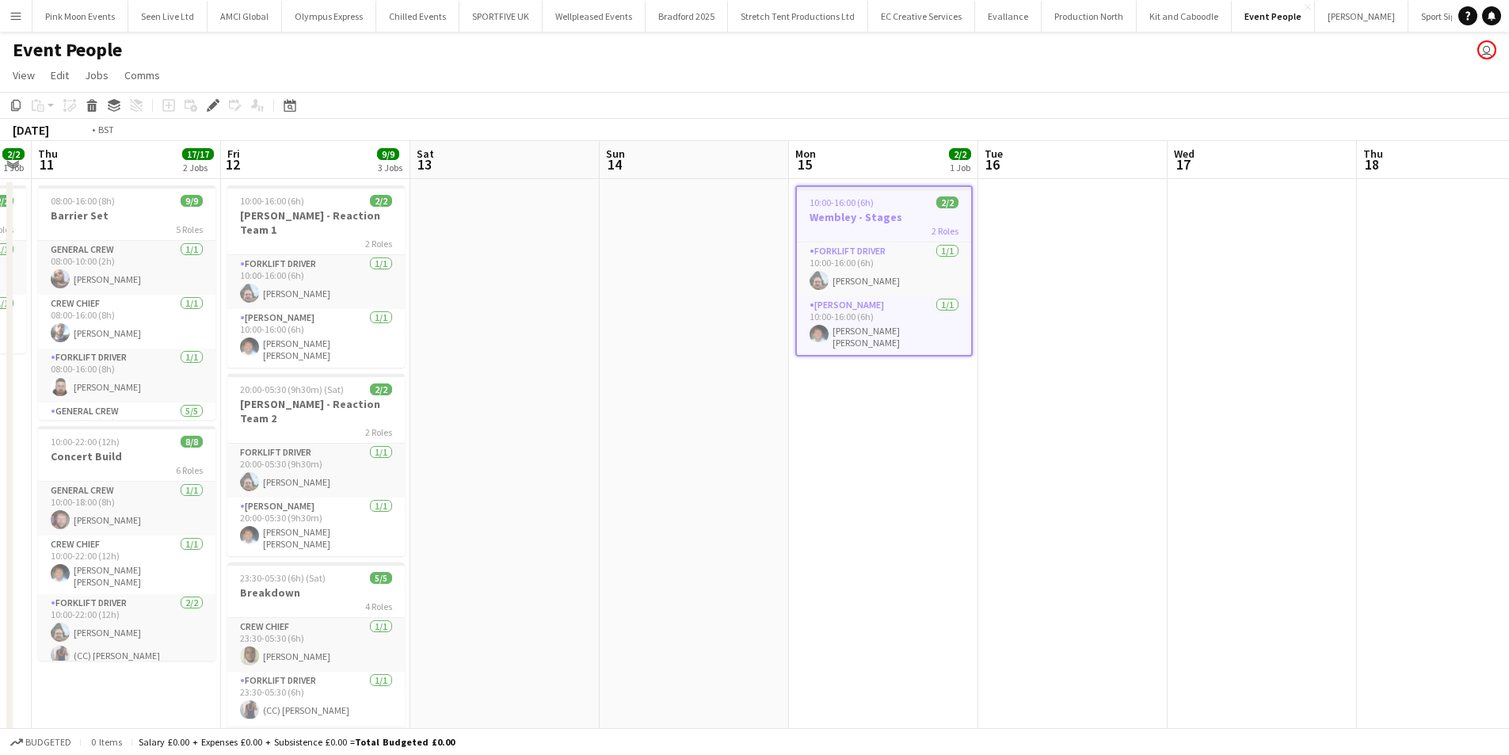
click at [1443, 513] on app-calendar-viewport "Tue 9 Wed 10 2/2 1 Job Thu 11 17/17 2 Jobs Fri 12 9/9 3 Jobs Sat 13 Sun 14 Mon …" at bounding box center [754, 481] width 1509 height 681
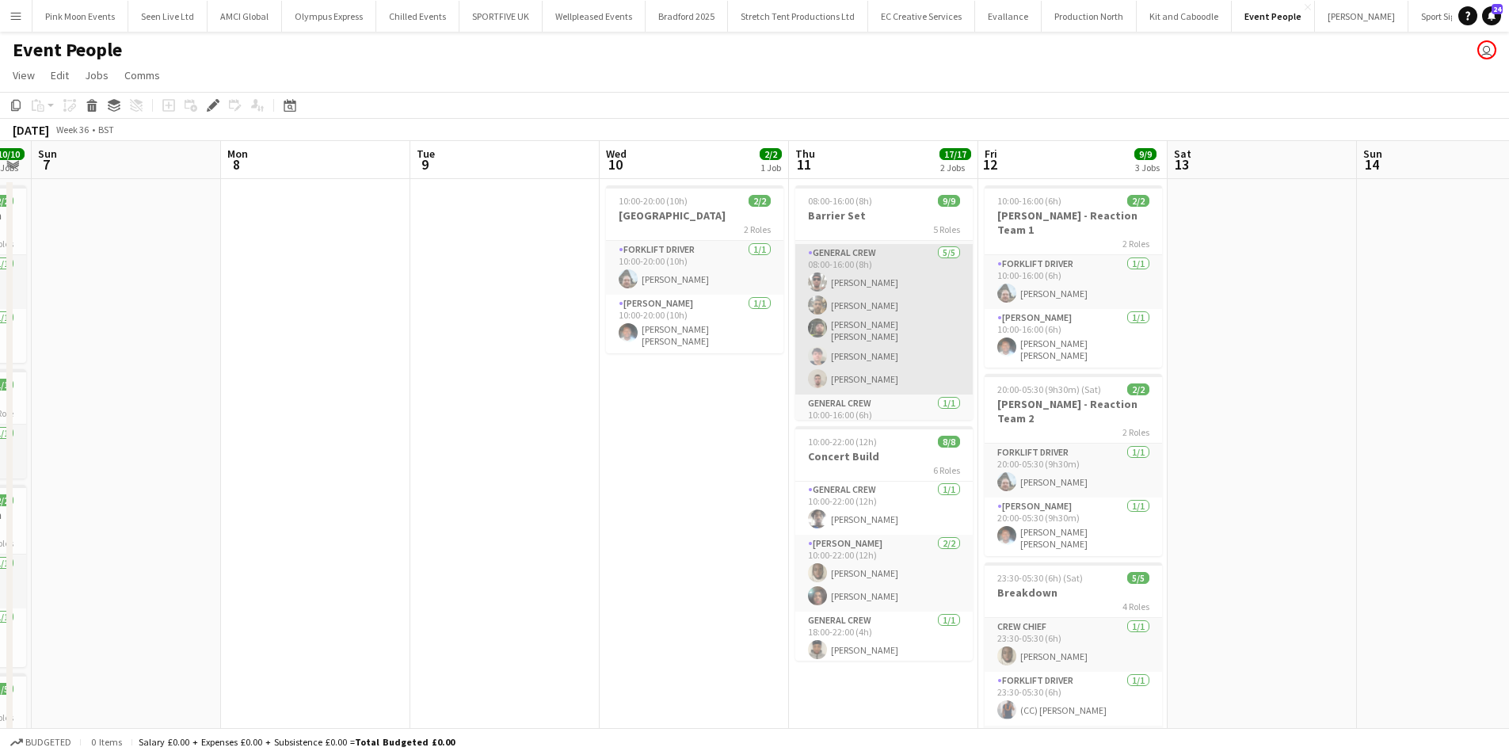
scroll to position [182, 0]
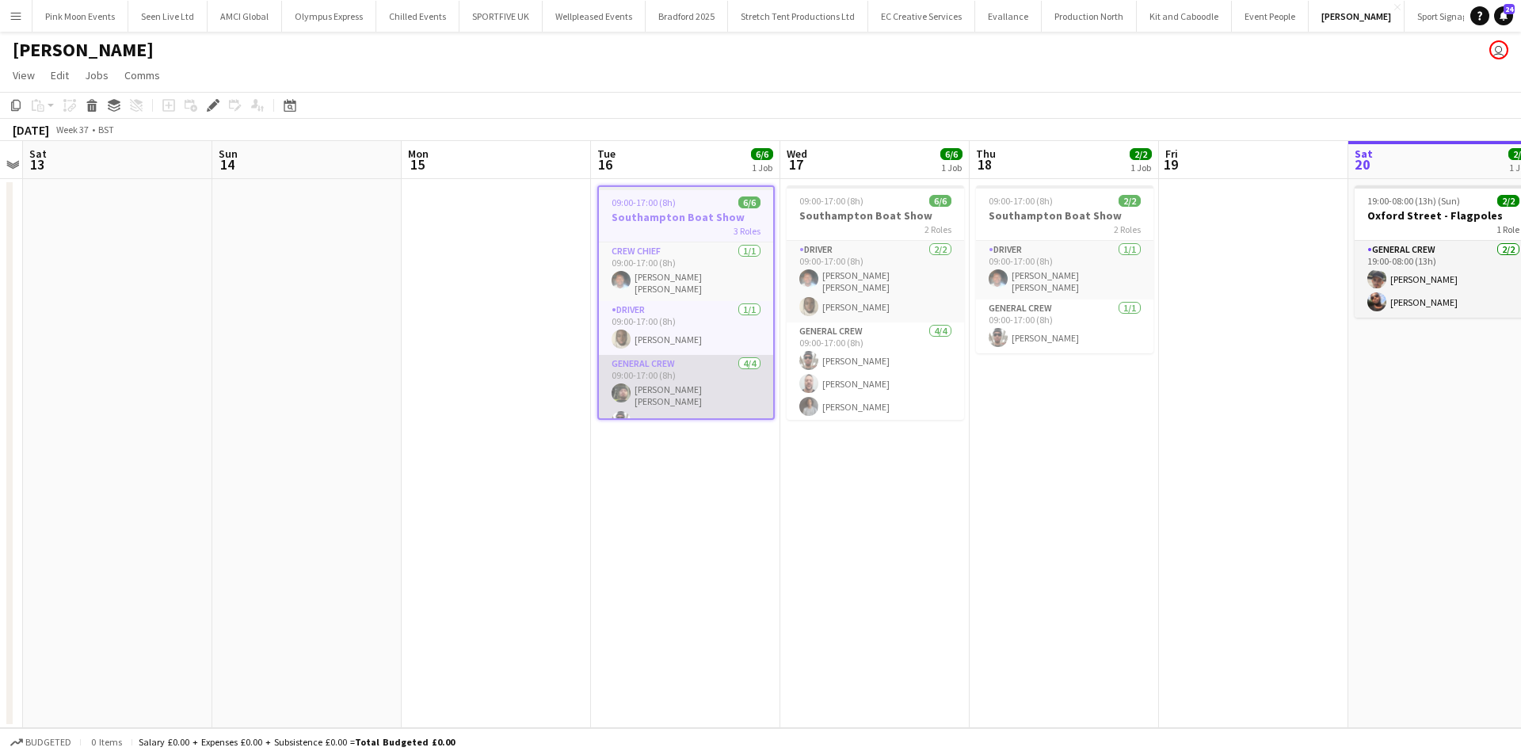
scroll to position [55, 0]
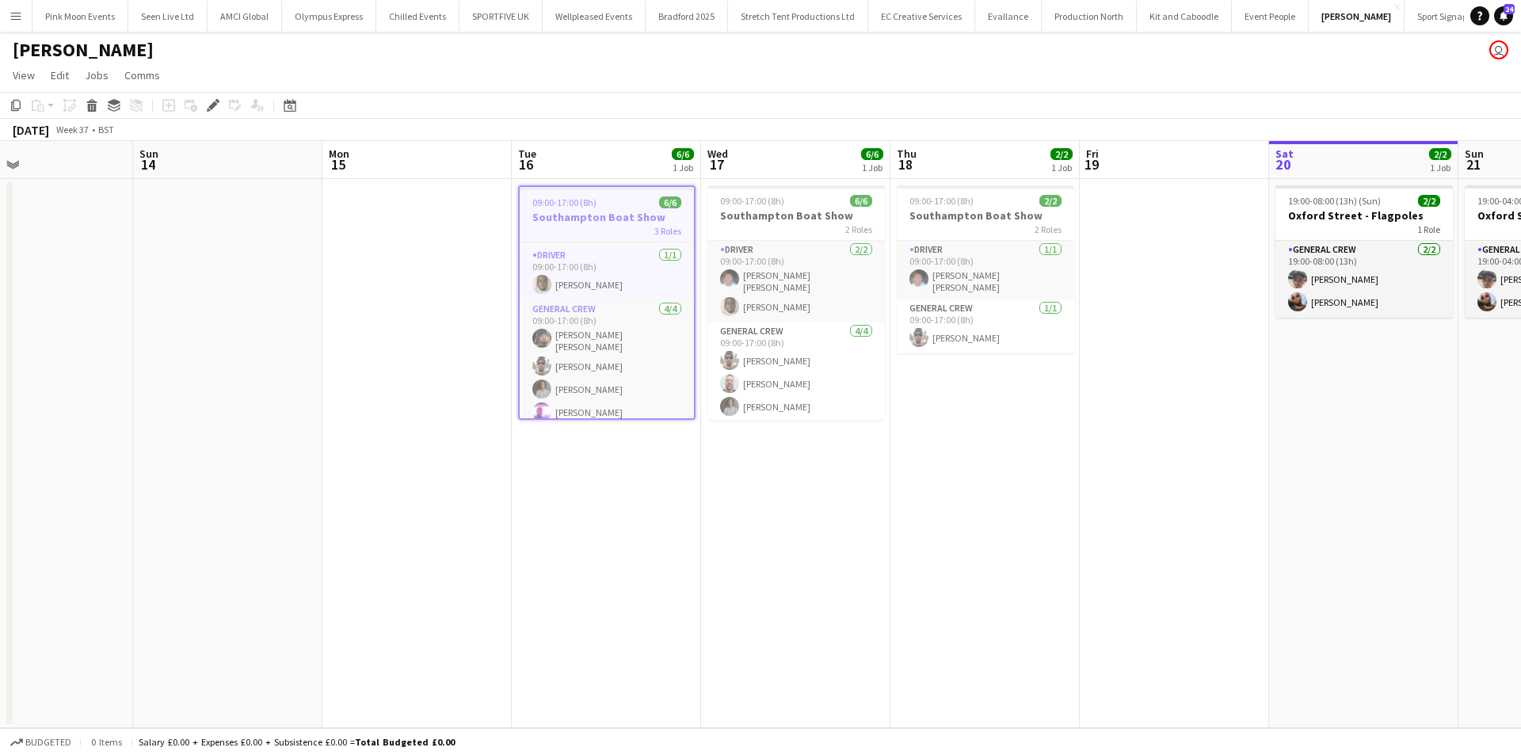
drag, startPoint x: 955, startPoint y: 585, endPoint x: 914, endPoint y: 589, distance: 40.6
click at [915, 588] on app-calendar-viewport "Wed 10 Thu 11 Fri 12 Sat 13 Sun 14 Mon 15 Tue 16 6/6 1 Job Wed 17 6/6 1 Job Thu…" at bounding box center [760, 434] width 1521 height 587
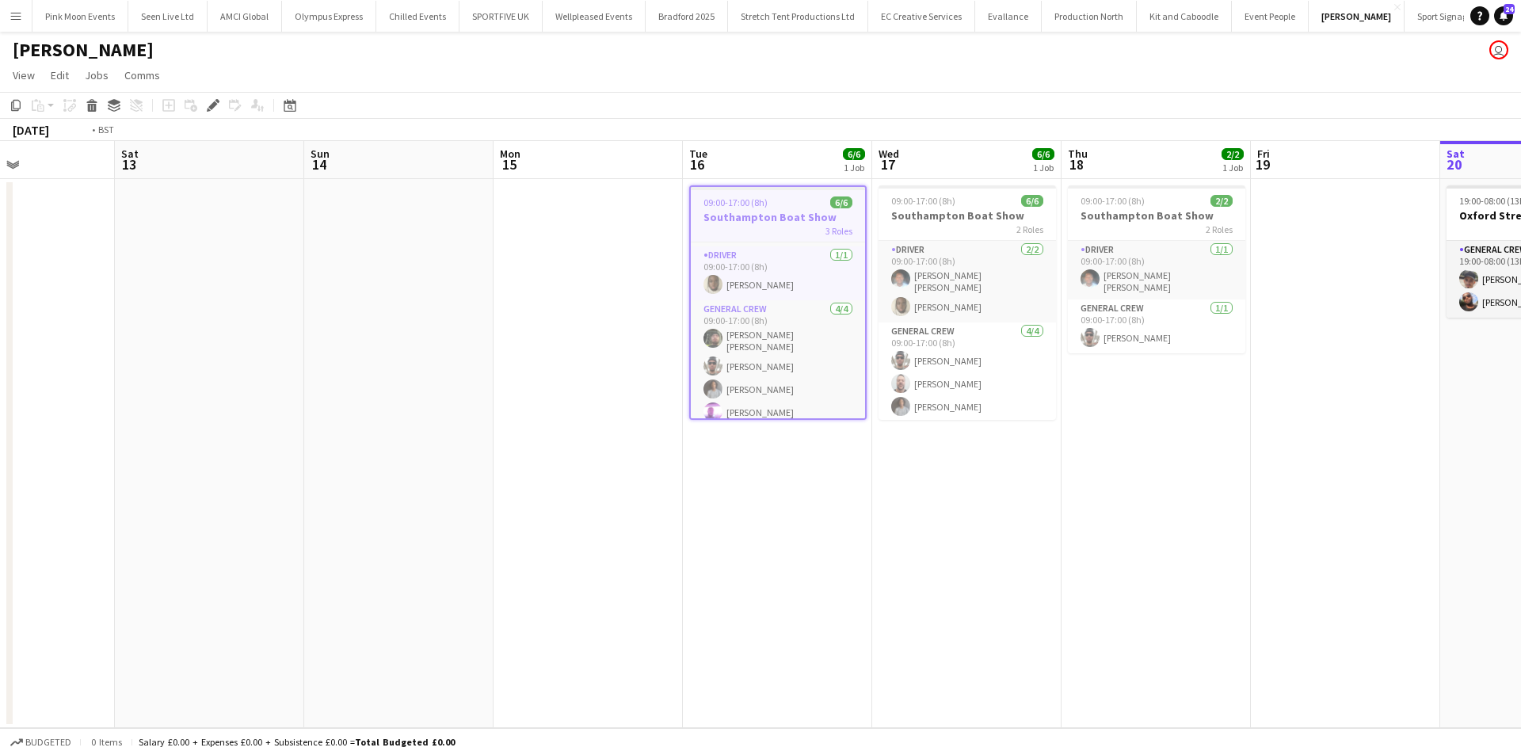
drag, startPoint x: 1047, startPoint y: 547, endPoint x: 871, endPoint y: 537, distance: 176.2
click at [719, 548] on app-calendar-viewport "Wed 10 Thu 11 Fri 12 Sat 13 Sun 14 Mon 15 Tue 16 6/6 1 Job Wed 17 6/6 1 Job Thu…" at bounding box center [760, 434] width 1521 height 587
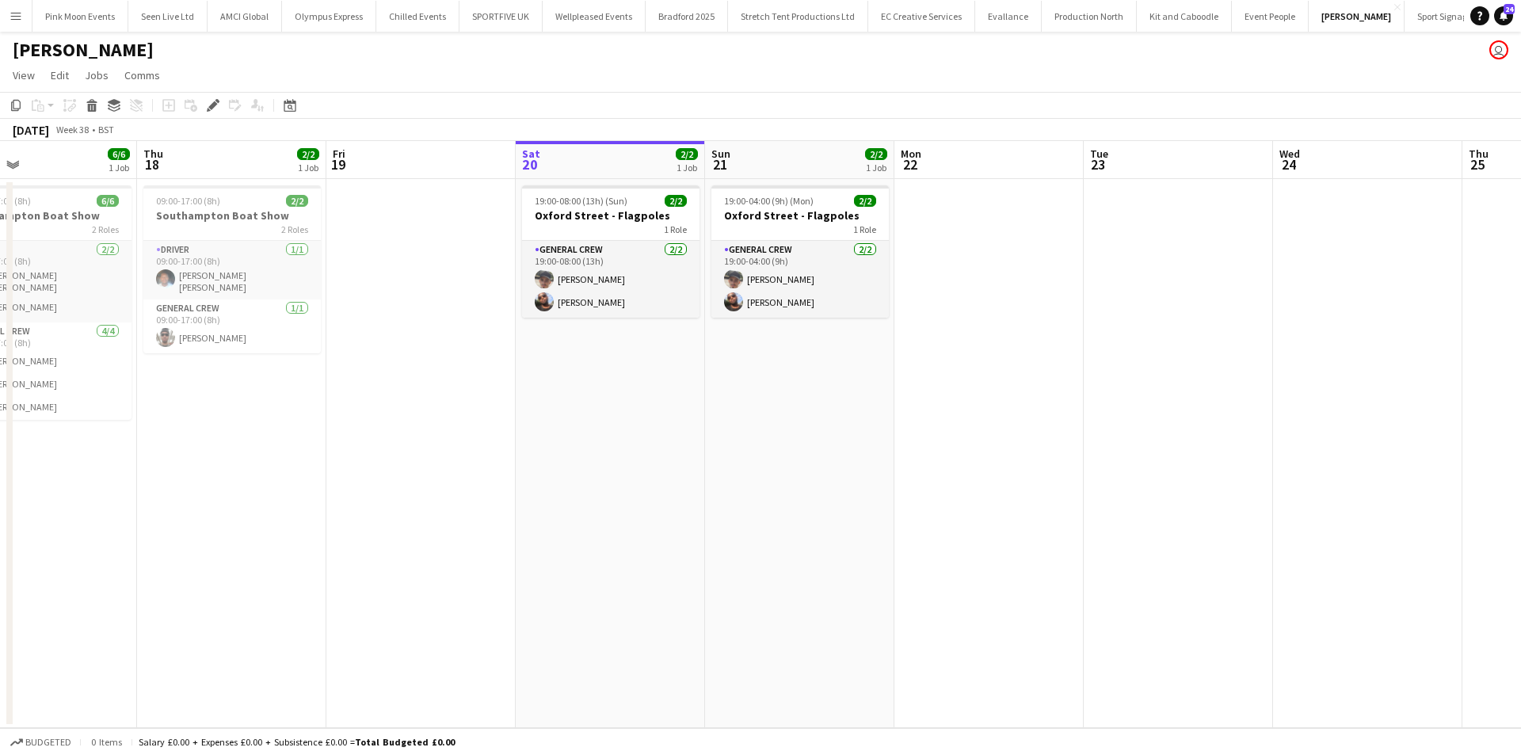
drag, startPoint x: 992, startPoint y: 530, endPoint x: 719, endPoint y: 529, distance: 273.3
click at [719, 529] on app-calendar-viewport "Sun 14 Mon 15 Tue 16 6/6 1 Job Wed 17 6/6 1 Job Thu 18 2/2 1 Job Fri 19 Sat 20 …" at bounding box center [760, 434] width 1521 height 587
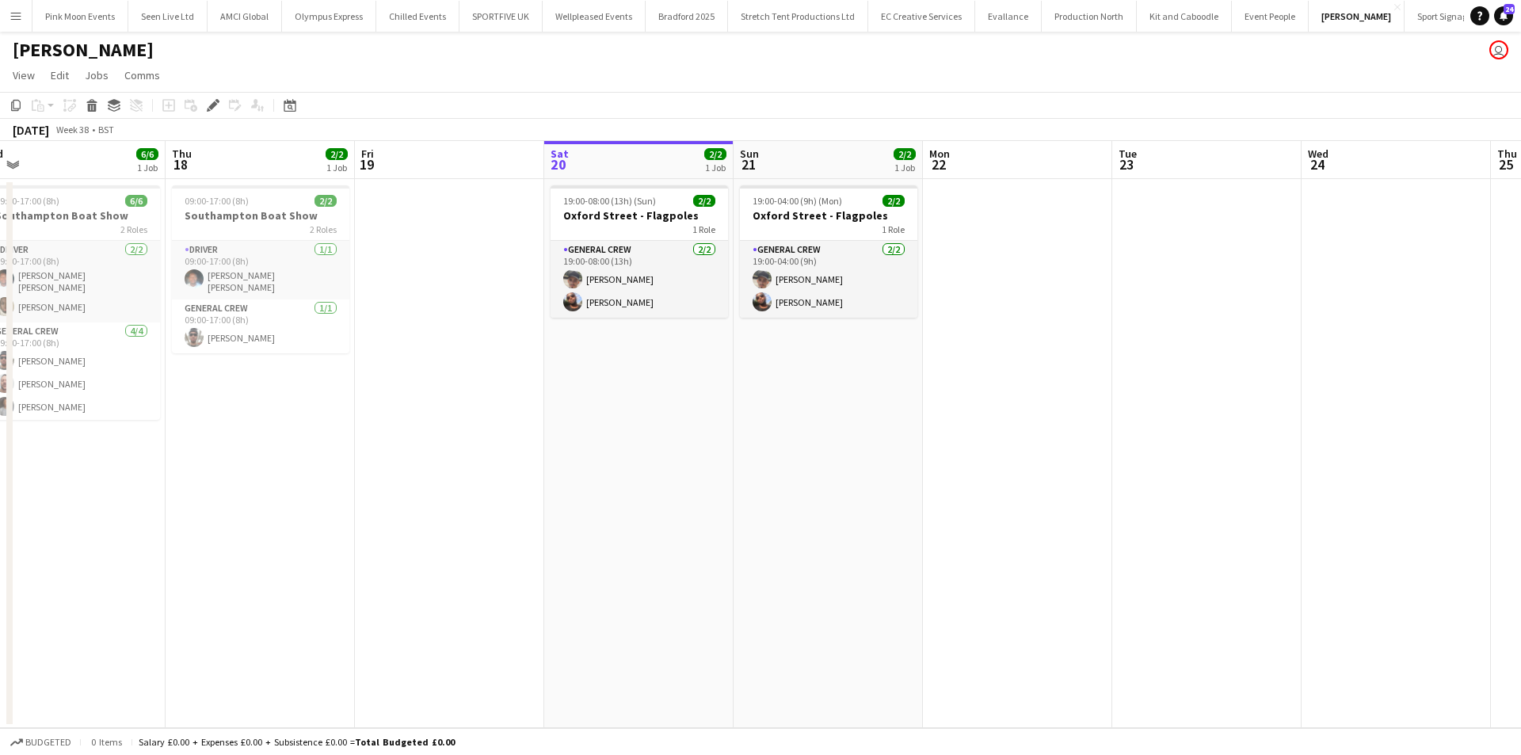
drag, startPoint x: 1081, startPoint y: 506, endPoint x: 796, endPoint y: 507, distance: 284.4
click at [796, 507] on app-calendar-viewport "Sun 14 Mon 15 Tue 16 6/6 1 Job Wed 17 6/6 1 Job Thu 18 2/2 1 Job Fri 19 Sat 20 …" at bounding box center [760, 434] width 1521 height 587
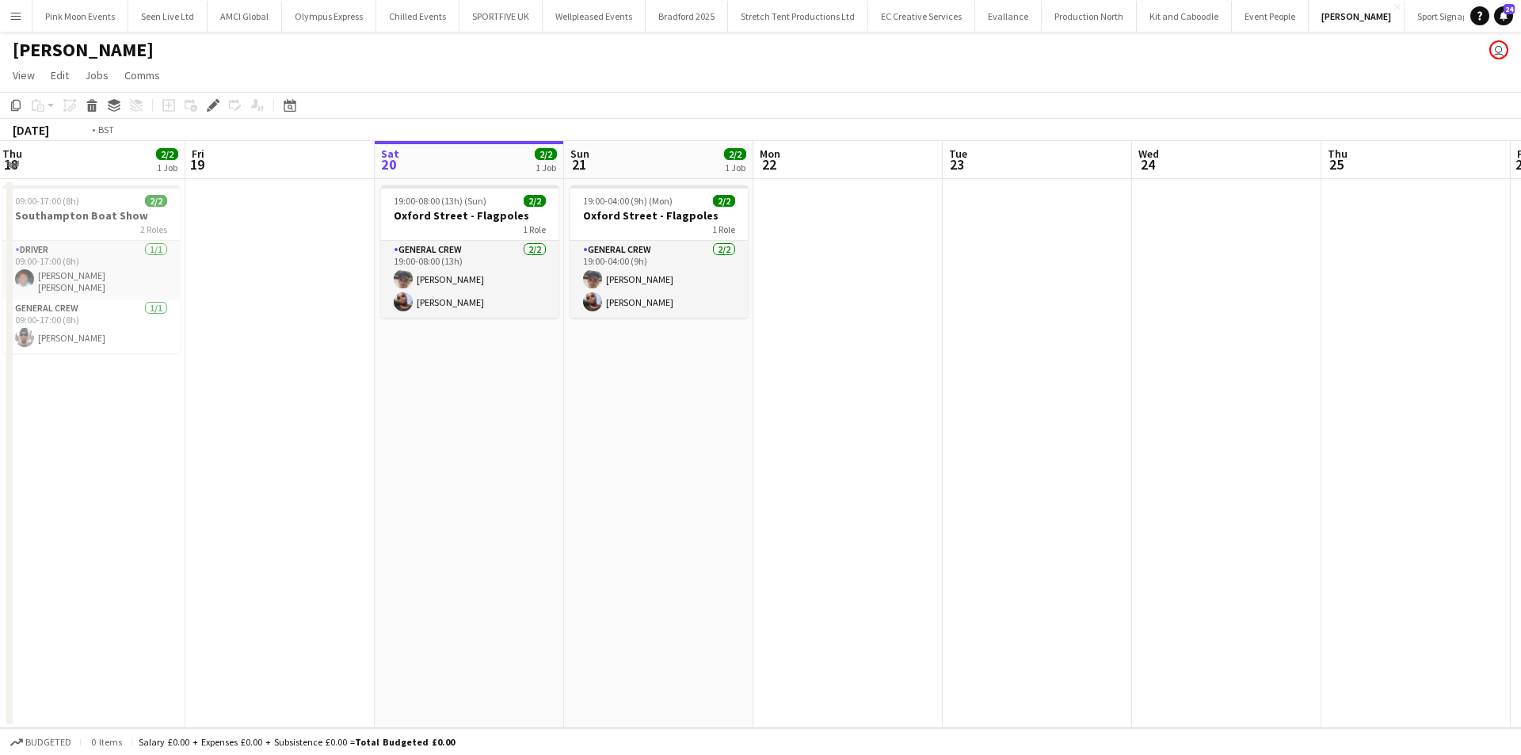
drag, startPoint x: 262, startPoint y: 509, endPoint x: 1340, endPoint y: 496, distance: 1077.5
click at [1336, 494] on app-calendar-viewport "Tue 16 6/6 1 Job Wed 17 6/6 1 Job Thu 18 2/2 1 Job Fri 19 Sat 20 2/2 1 Job Sun …" at bounding box center [760, 434] width 1521 height 587
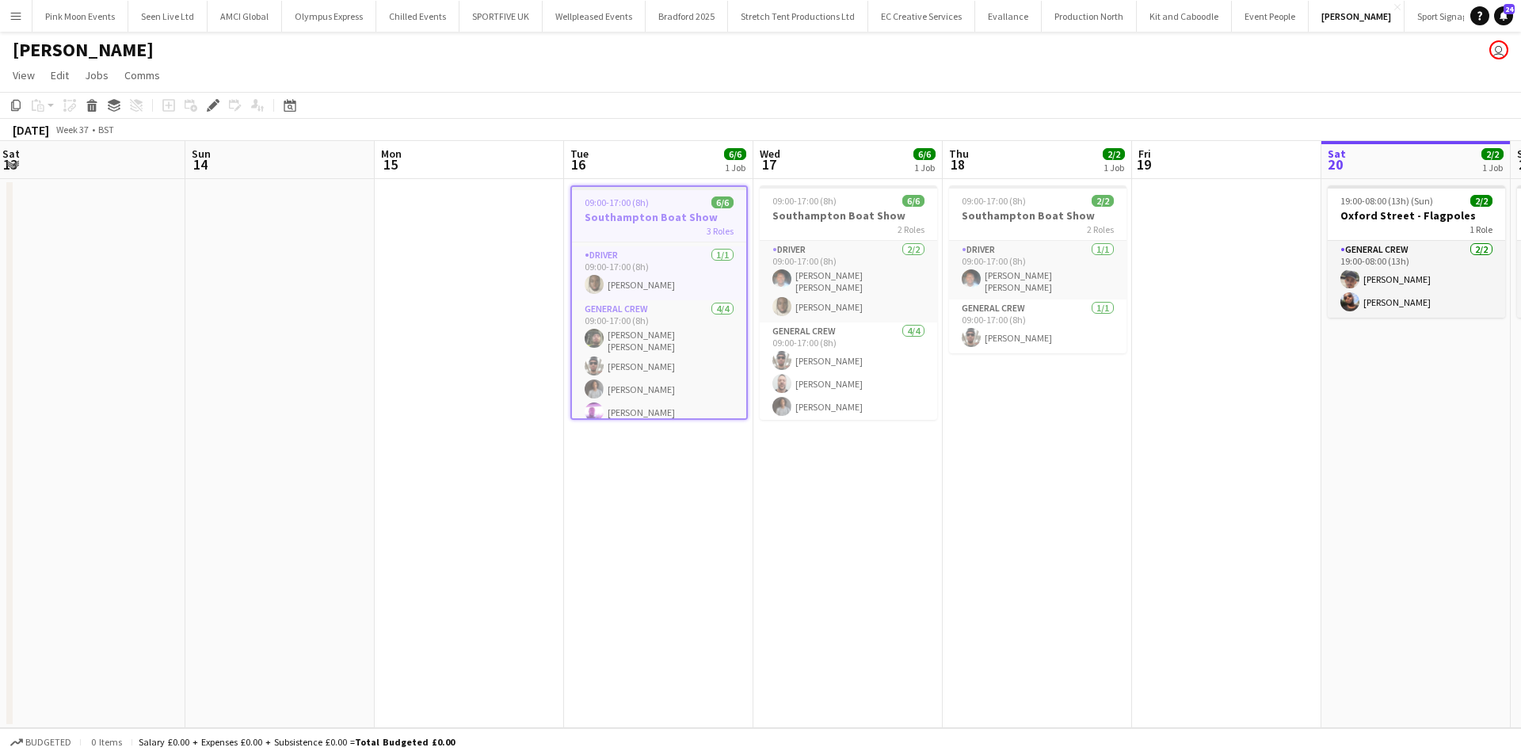
scroll to position [0, 464]
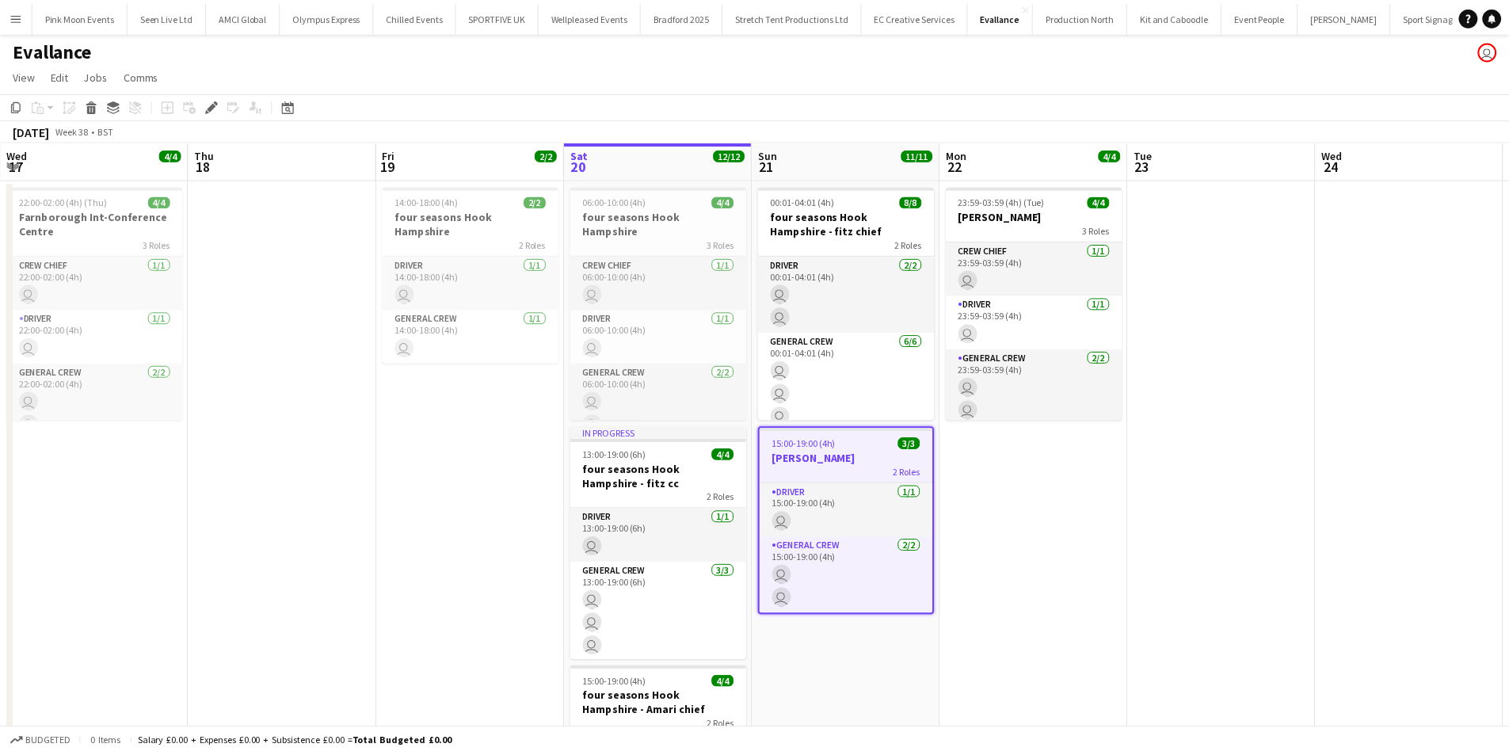
scroll to position [0, 545]
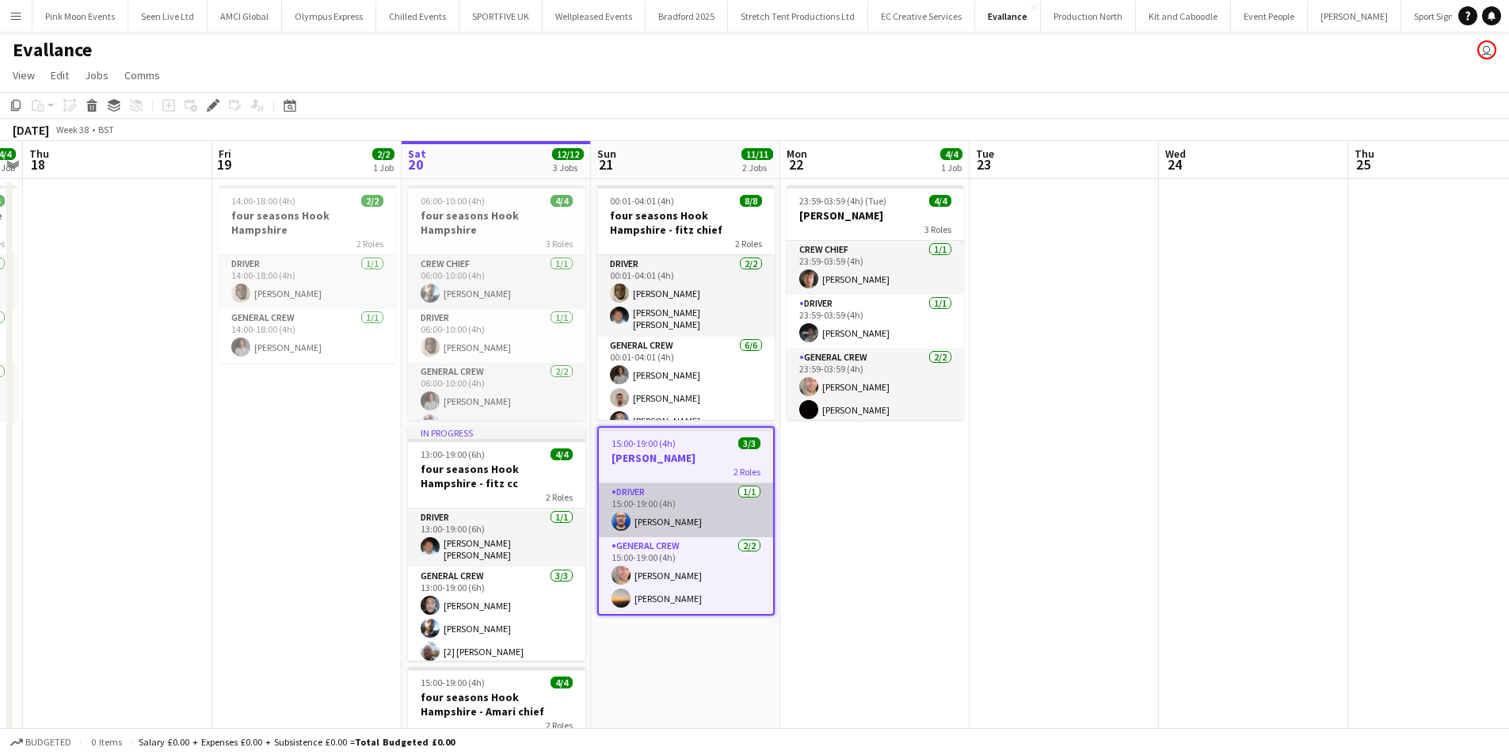
click at [696, 519] on app-card-role "Driver [DATE] 15:00-19:00 (4h) [PERSON_NAME]" at bounding box center [686, 510] width 174 height 54
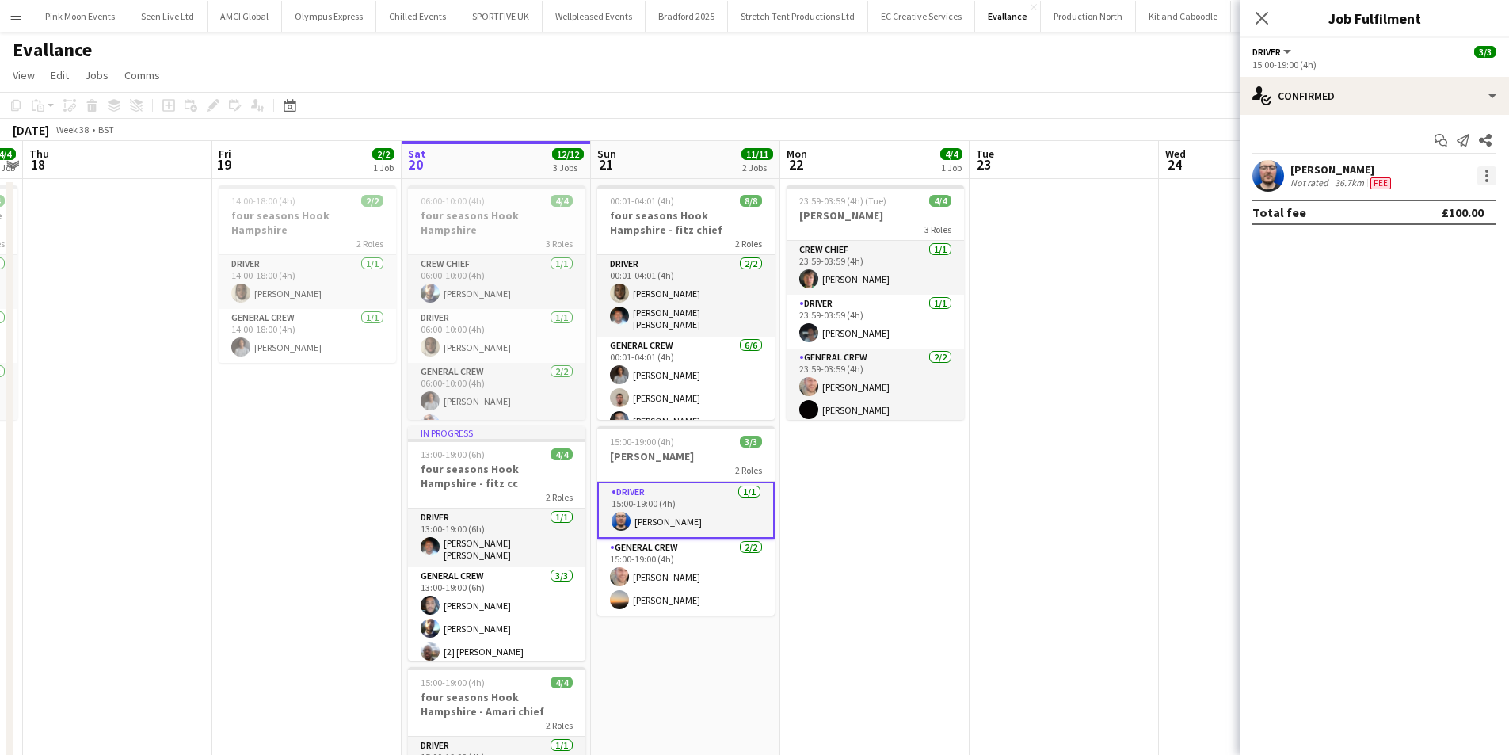
click at [1484, 177] on div at bounding box center [1486, 175] width 19 height 19
click at [1394, 350] on span "Remove" at bounding box center [1410, 356] width 48 height 13
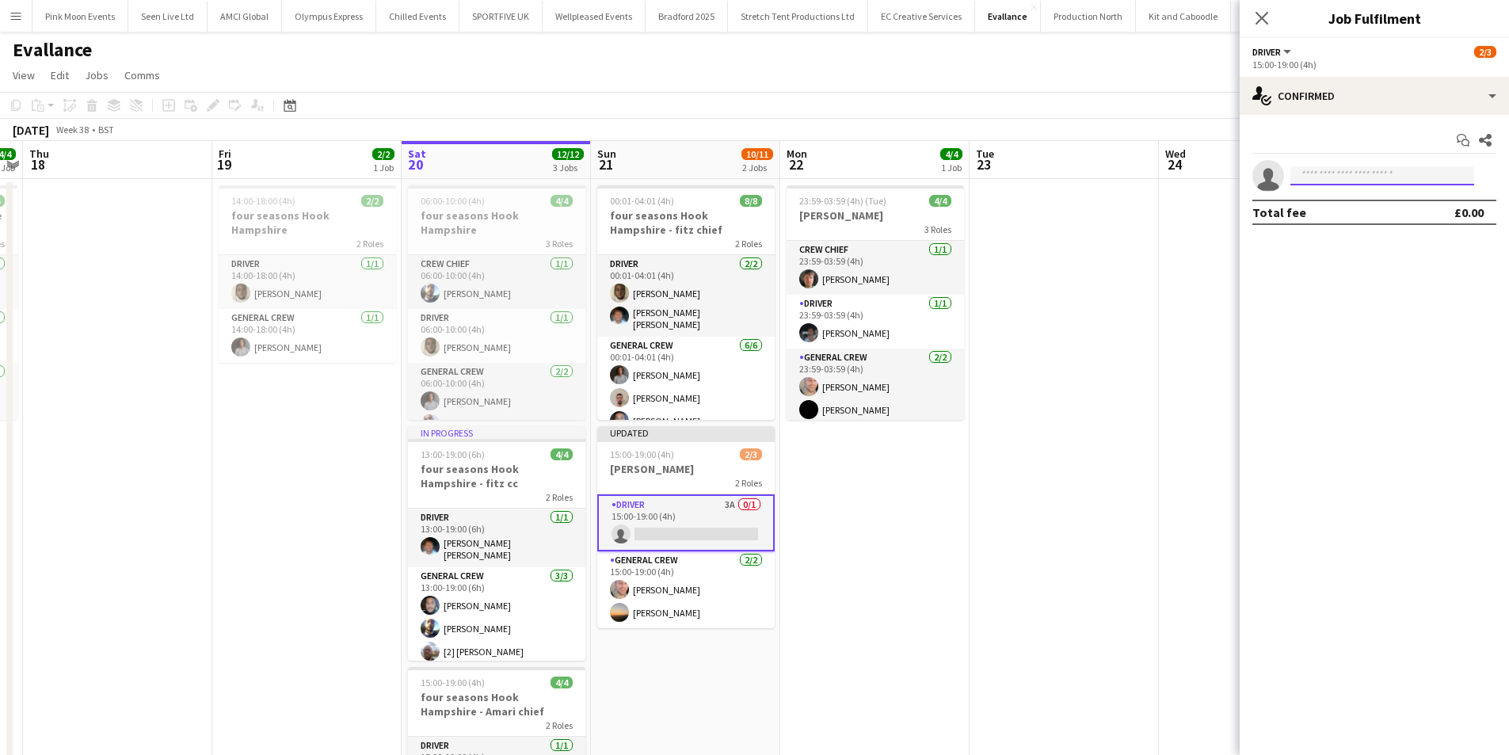
click at [1331, 184] on input at bounding box center [1383, 175] width 184 height 19
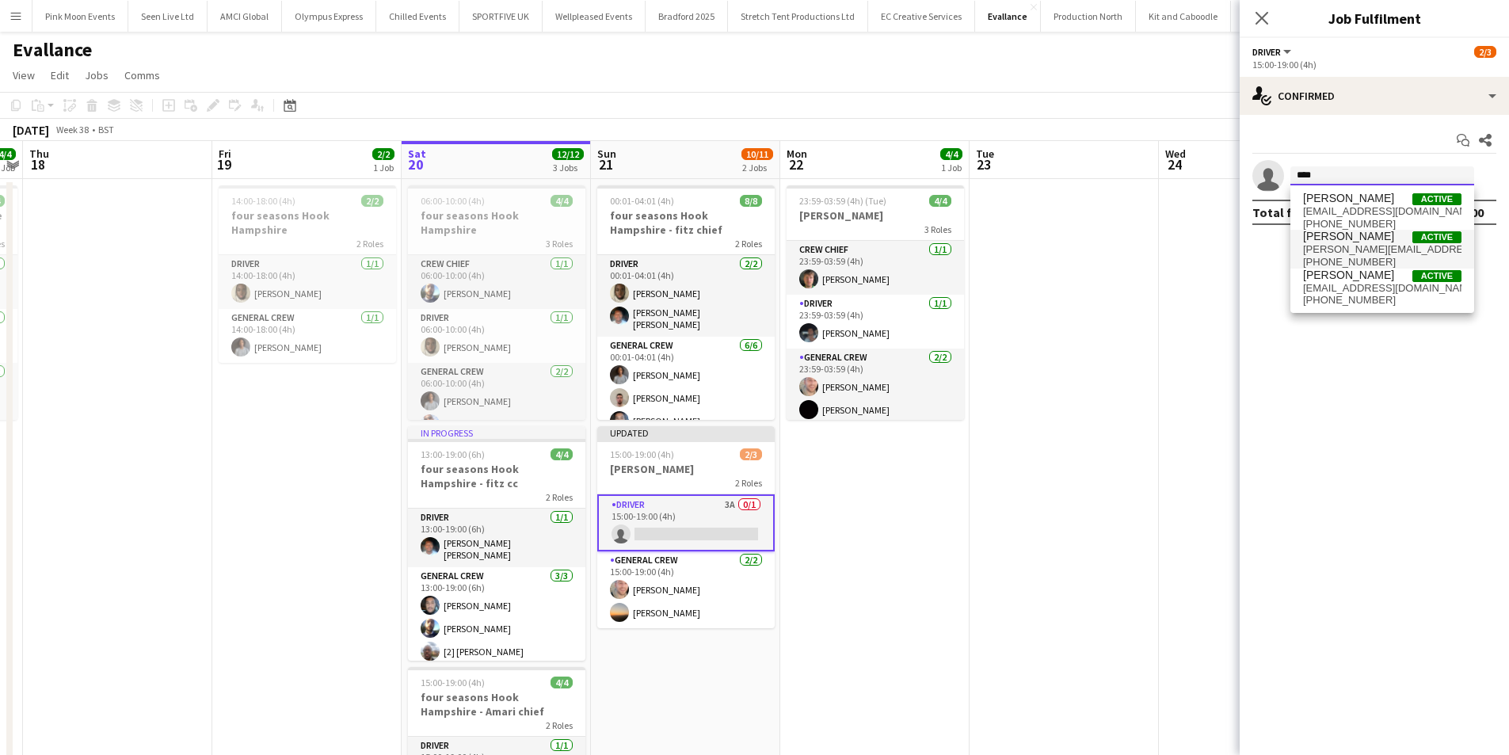
type input "****"
click at [1331, 252] on span "[PERSON_NAME][EMAIL_ADDRESS][DOMAIN_NAME]" at bounding box center [1382, 249] width 158 height 13
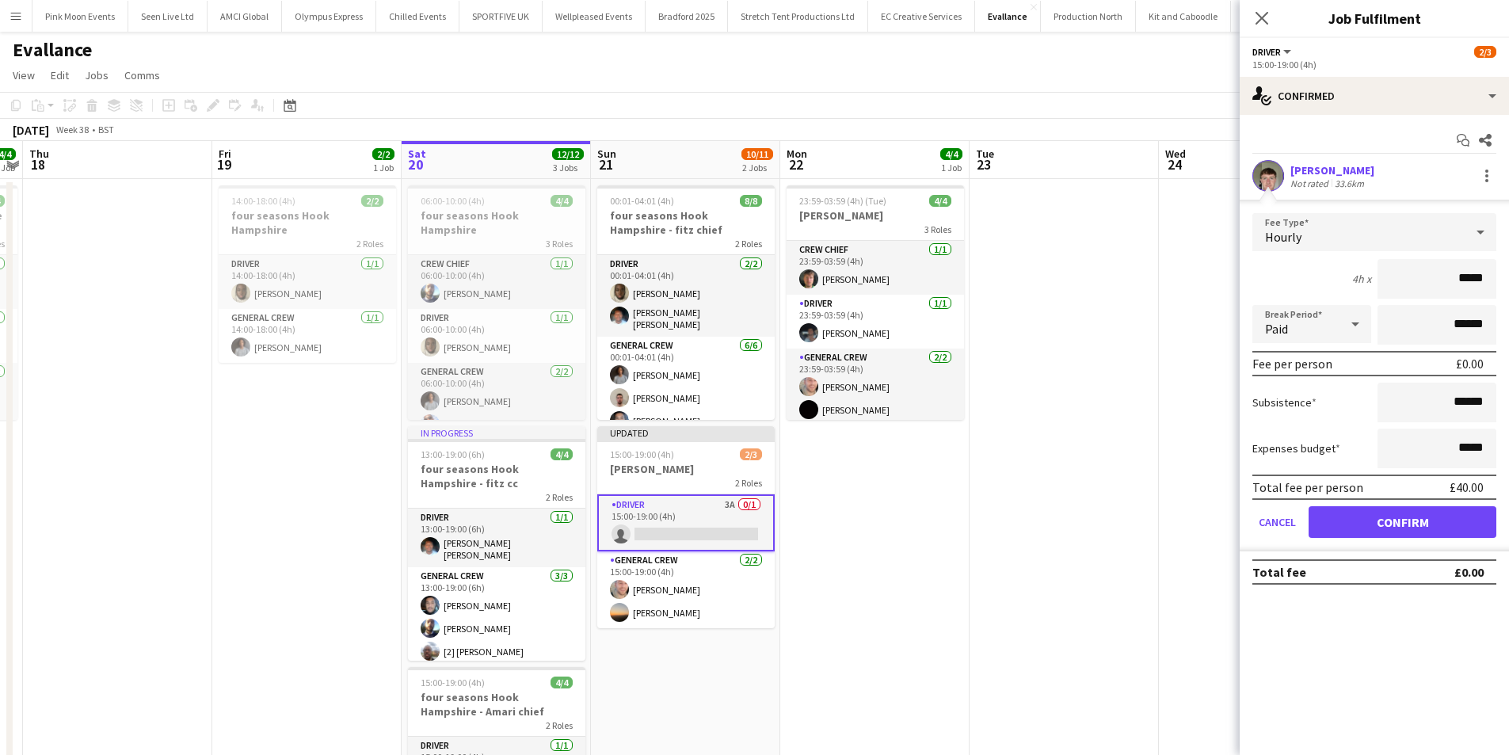
drag, startPoint x: 1433, startPoint y: 273, endPoint x: 1520, endPoint y: 273, distance: 87.1
click at [1509, 273] on html "Menu Boards Boards Boards All jobs Status Workforce Workforce My Workforce Recr…" at bounding box center [754, 475] width 1509 height 951
type input "***"
click at [1432, 514] on button "Confirm" at bounding box center [1403, 522] width 188 height 32
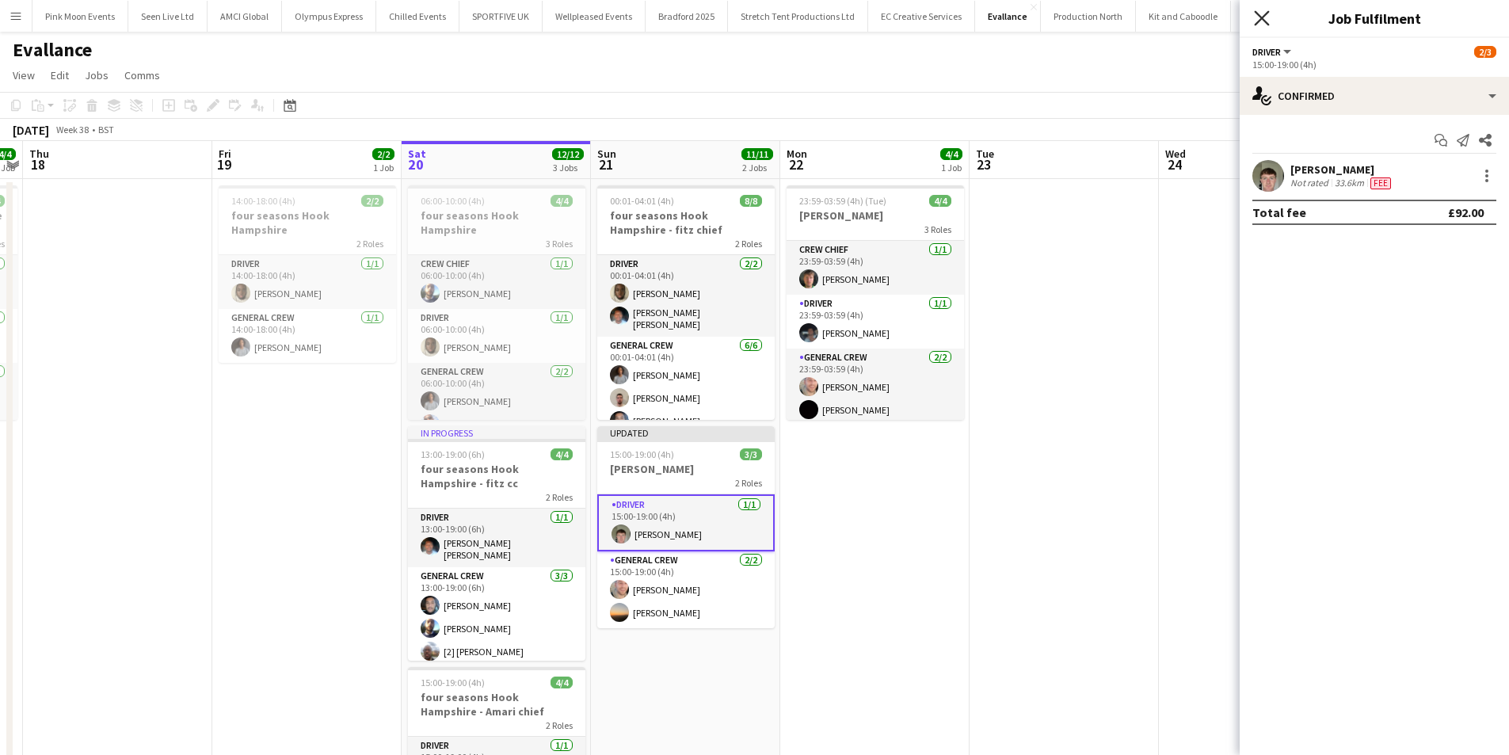
click at [1255, 17] on icon "Close pop-in" at bounding box center [1261, 17] width 15 height 15
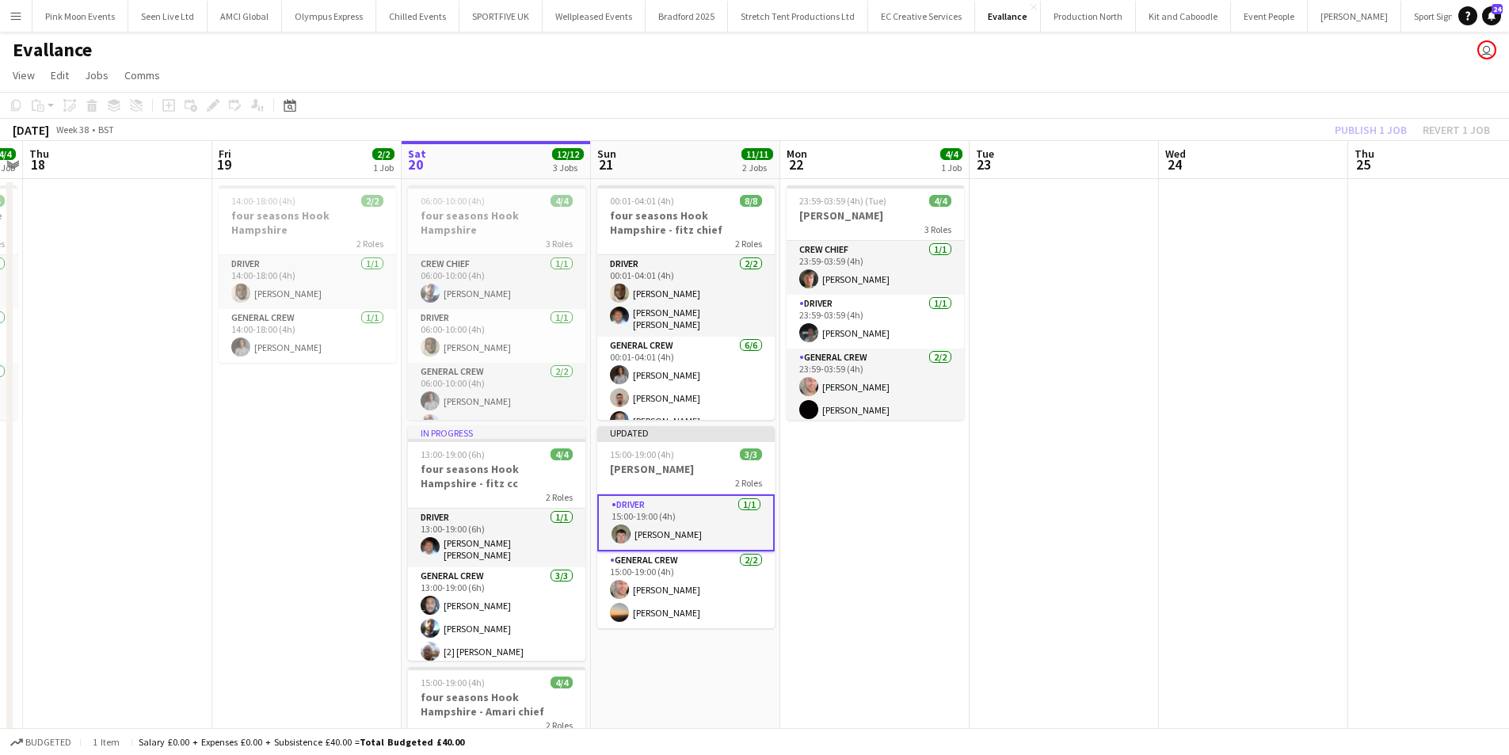
click at [1391, 139] on div "Publish 1 job Revert 1 job" at bounding box center [1412, 130] width 193 height 21
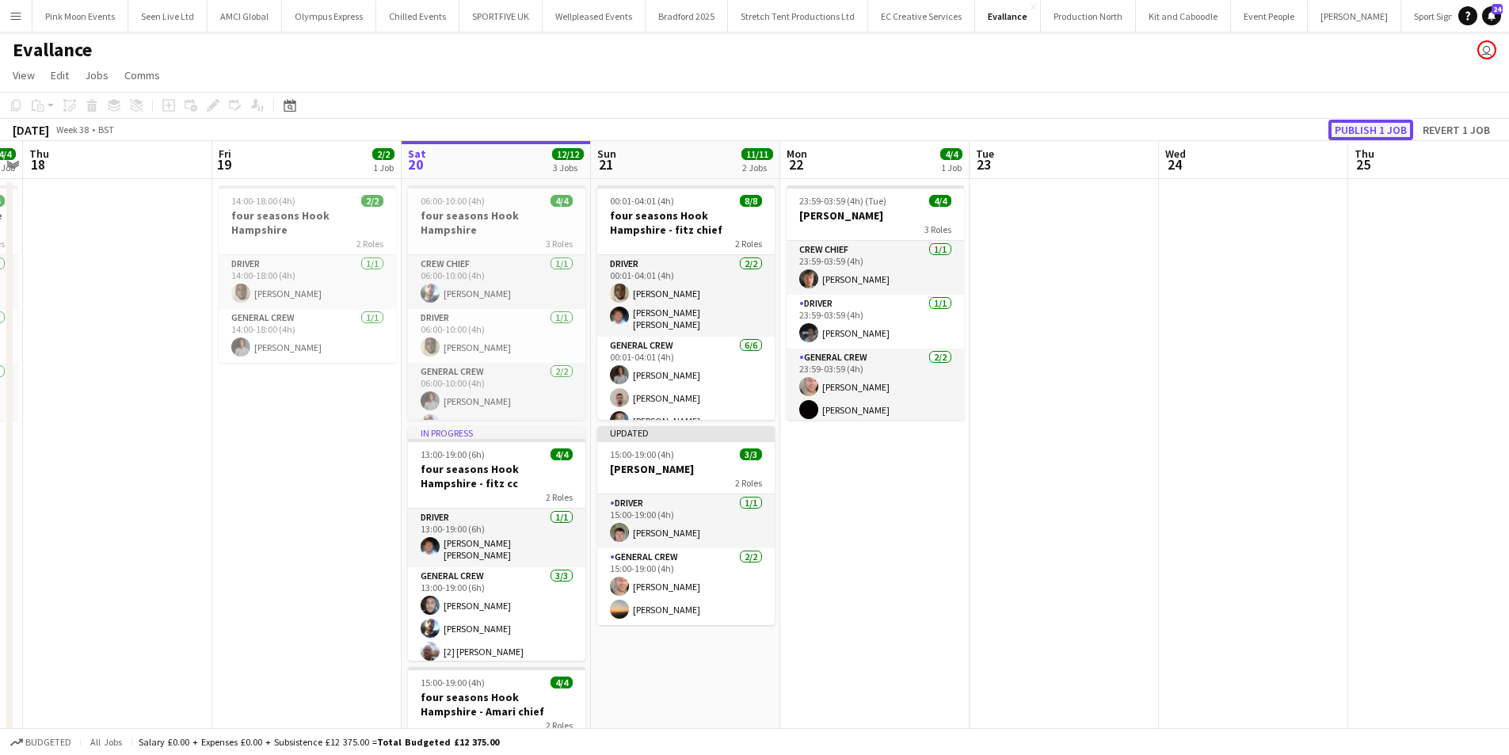
click at [1395, 128] on button "Publish 1 job" at bounding box center [1371, 130] width 85 height 21
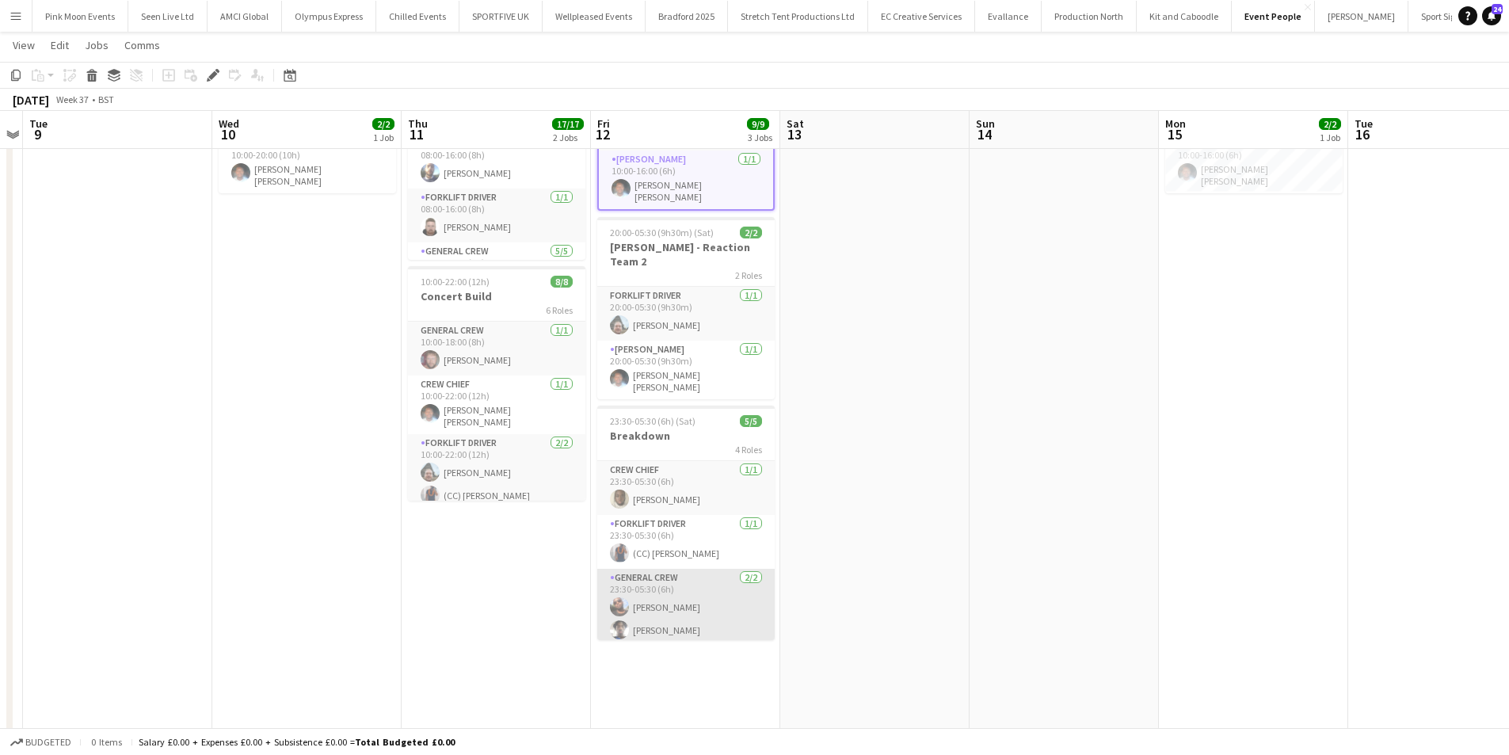
scroll to position [59, 0]
